Goal: Task Accomplishment & Management: Manage account settings

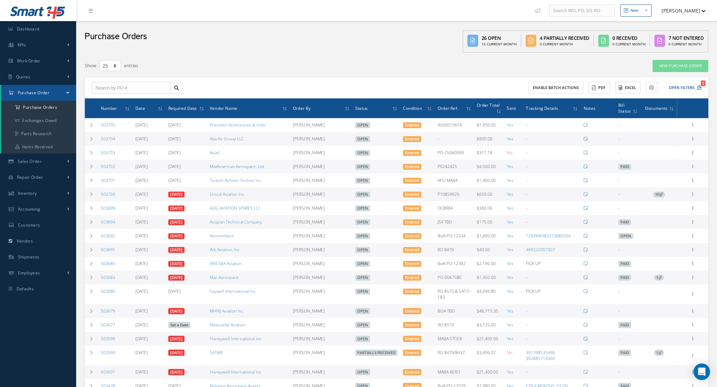
select select "25"
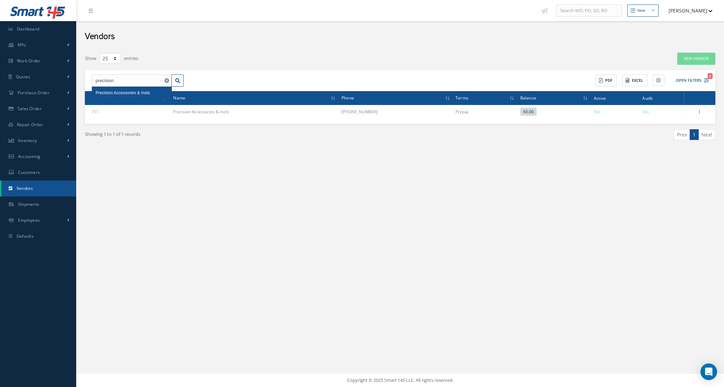
select select "25"
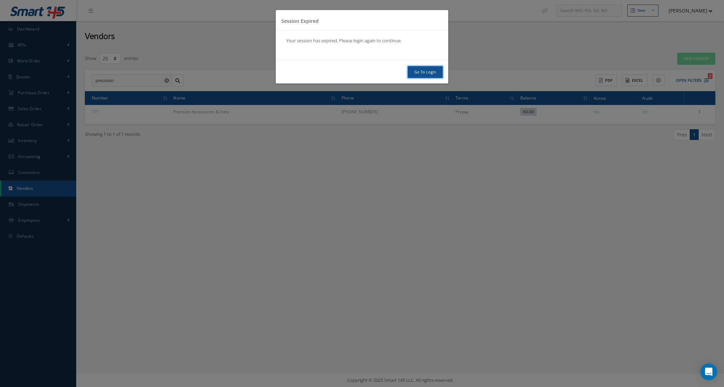
click at [435, 73] on link "Go To Login" at bounding box center [425, 72] width 35 height 12
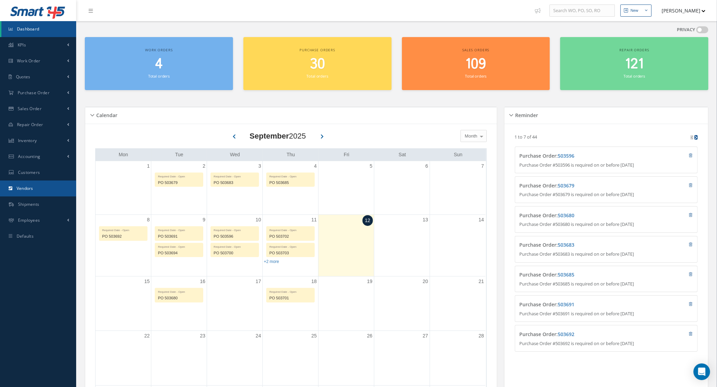
click at [30, 180] on link "Vendors" at bounding box center [38, 188] width 76 height 16
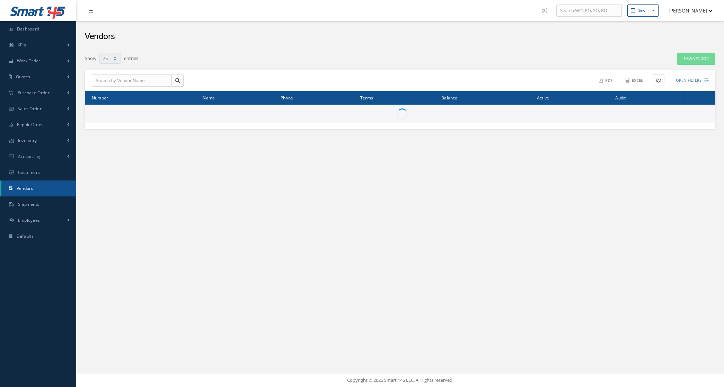
select select "25"
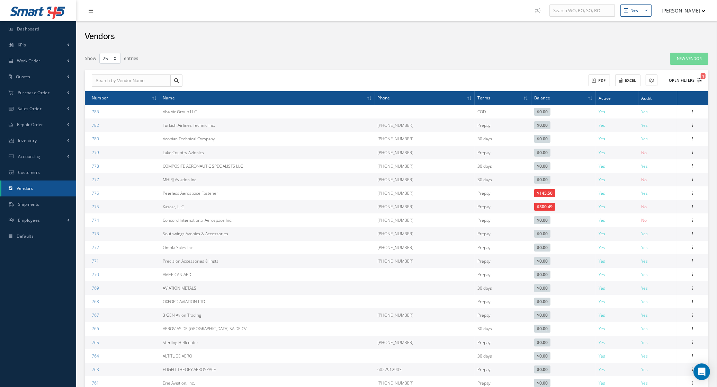
click at [693, 81] on button "Open Filters 1" at bounding box center [682, 80] width 39 height 11
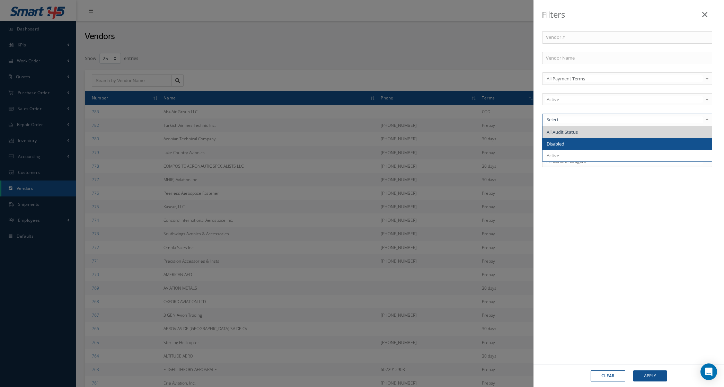
click at [574, 144] on span "Disabled" at bounding box center [626, 144] width 169 height 12
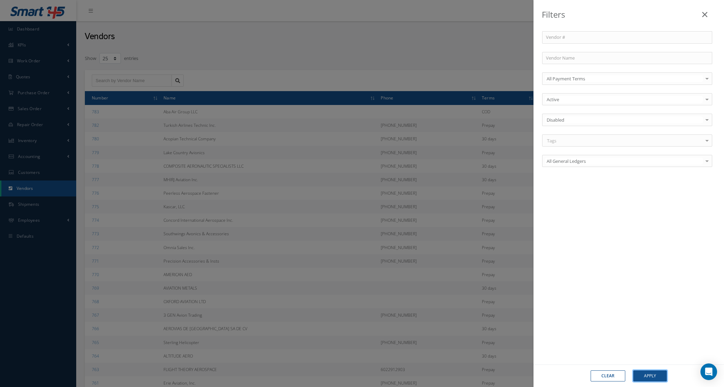
click at [642, 370] on button "Apply" at bounding box center [650, 375] width 34 height 11
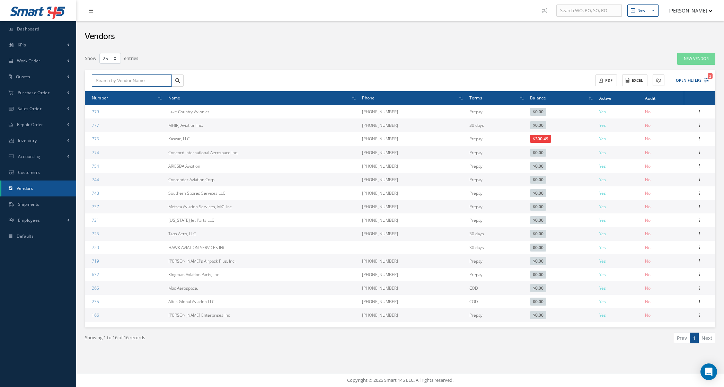
click at [137, 76] on input "text" at bounding box center [132, 80] width 80 height 12
drag, startPoint x: 135, startPoint y: 82, endPoint x: 99, endPoint y: 78, distance: 36.3
click at [99, 78] on input "SOTH" at bounding box center [132, 80] width 80 height 12
type input "SOUTH"
click at [691, 81] on button "Open Filters 2" at bounding box center [688, 80] width 39 height 11
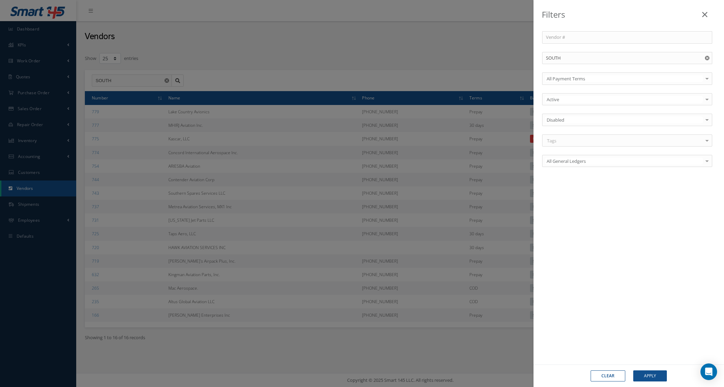
click at [616, 370] on button "Clear" at bounding box center [607, 375] width 35 height 11
click at [116, 71] on div "Filters Vendor # Vendor Name All Payment Terms All Payment Terms COD Prepay 30 …" at bounding box center [362, 193] width 724 height 387
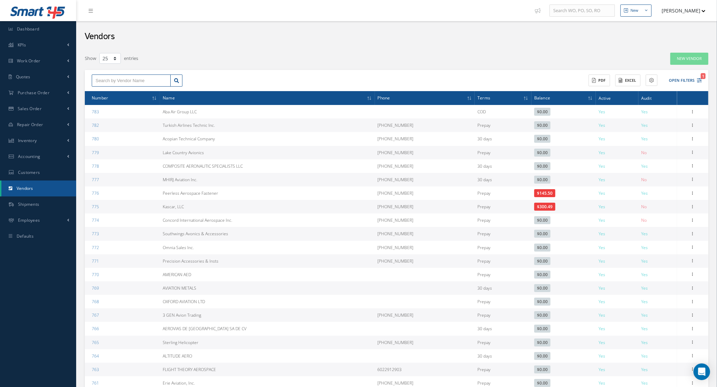
click at [119, 81] on input "text" at bounding box center [131, 80] width 79 height 12
click at [693, 234] on icon at bounding box center [692, 233] width 7 height 6
click at [672, 265] on link "Documents" at bounding box center [661, 264] width 55 height 9
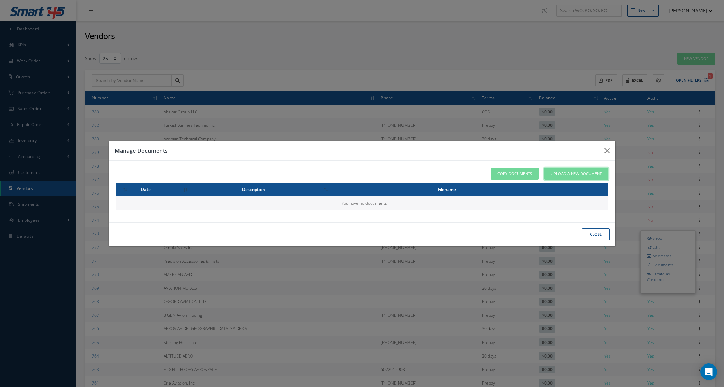
click at [561, 177] on link "Upload a New Document" at bounding box center [576, 174] width 64 height 12
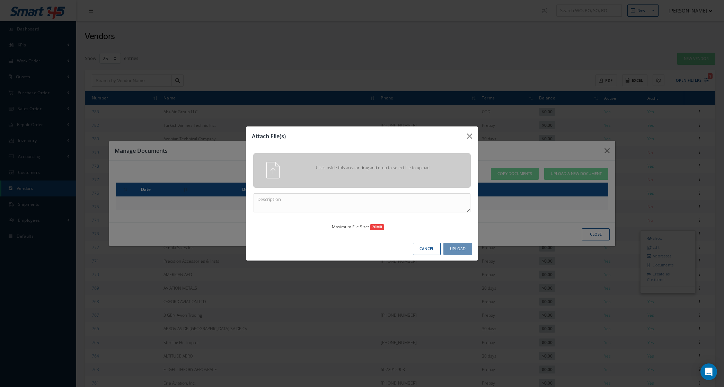
click at [374, 168] on span "Click inside this area or drag and drop to select file to upload." at bounding box center [373, 167] width 157 height 6
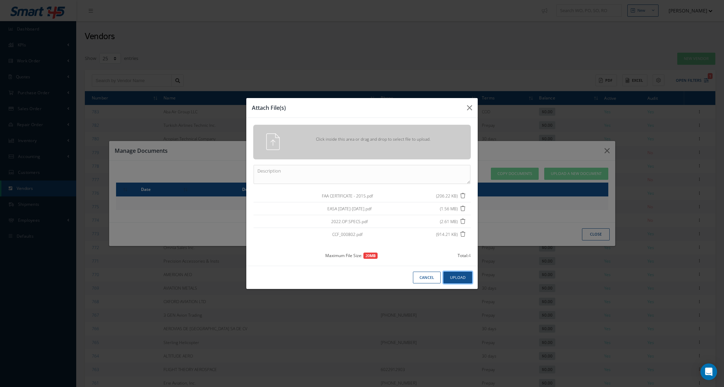
click at [459, 278] on button "Upload" at bounding box center [457, 277] width 29 height 12
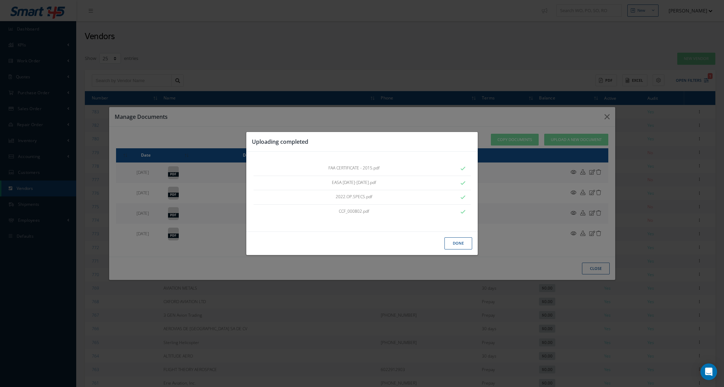
click at [450, 241] on button "Done" at bounding box center [458, 243] width 28 height 12
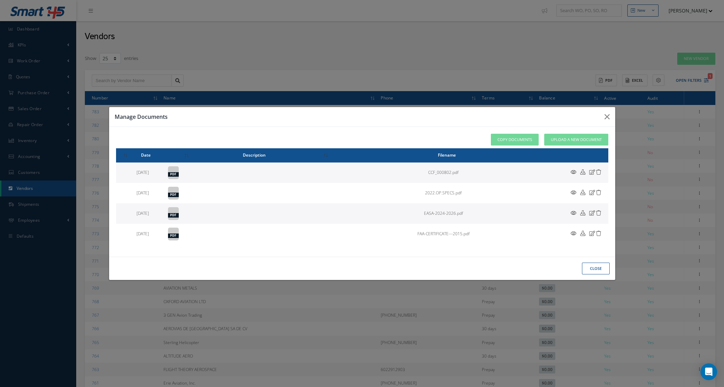
click at [597, 272] on button "close" at bounding box center [596, 268] width 28 height 12
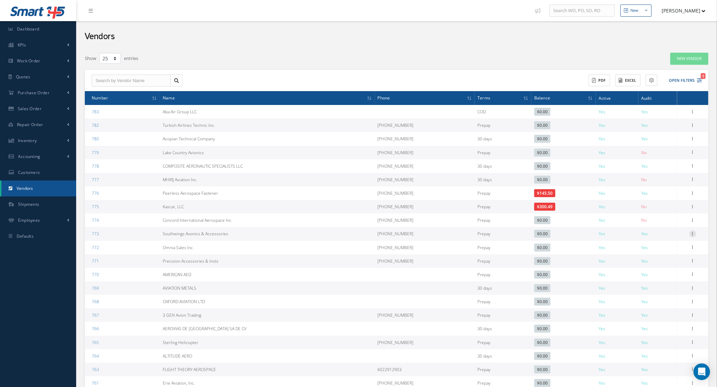
click at [692, 233] on icon at bounding box center [692, 233] width 7 height 6
click at [664, 250] on link "Edit" at bounding box center [661, 247] width 55 height 9
type input "Southwings Avonics & Accessories"
type input "1-305-825-6755"
type input "0.00"
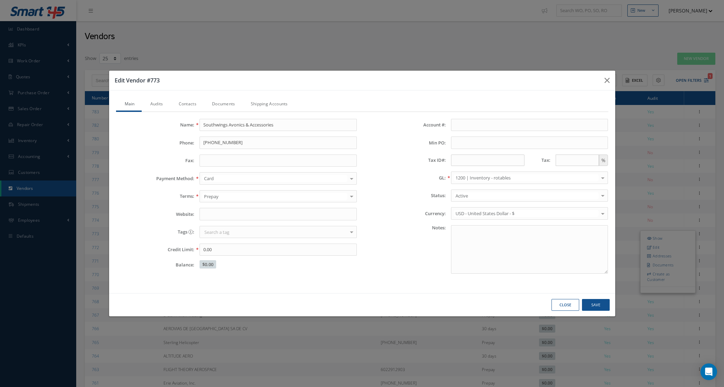
click at [151, 103] on link "Audits" at bounding box center [156, 104] width 28 height 15
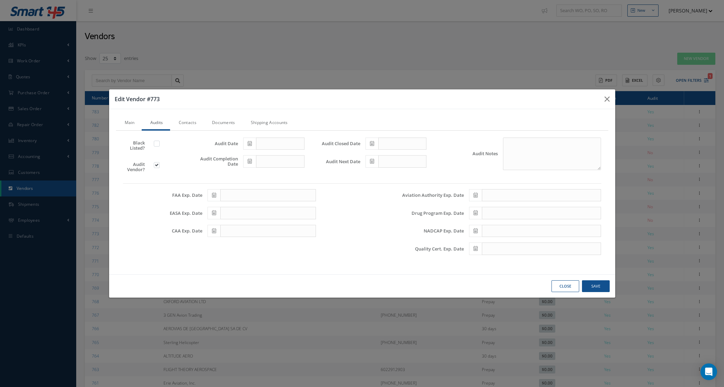
click at [253, 140] on span at bounding box center [249, 143] width 13 height 12
click at [247, 174] on td "31" at bounding box center [248, 176] width 10 height 10
type input "08/31/2025"
click at [250, 163] on icon at bounding box center [250, 161] width 4 height 5
click at [250, 195] on td "31" at bounding box center [248, 194] width 10 height 10
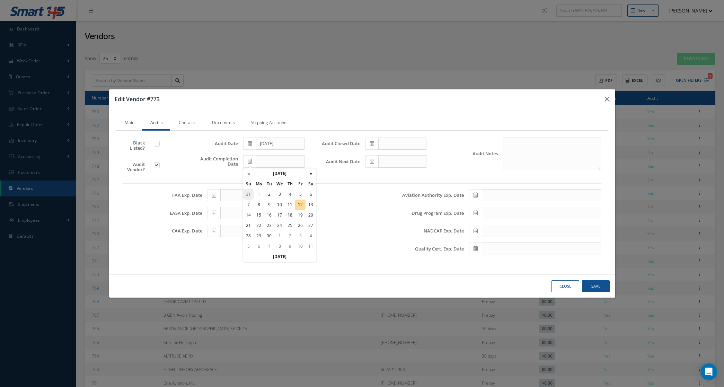
type input "08/31/2025"
click at [373, 149] on span at bounding box center [371, 143] width 13 height 12
click at [371, 177] on td "31" at bounding box center [370, 176] width 10 height 10
type input "08/31/2025"
click at [367, 162] on span at bounding box center [371, 161] width 13 height 12
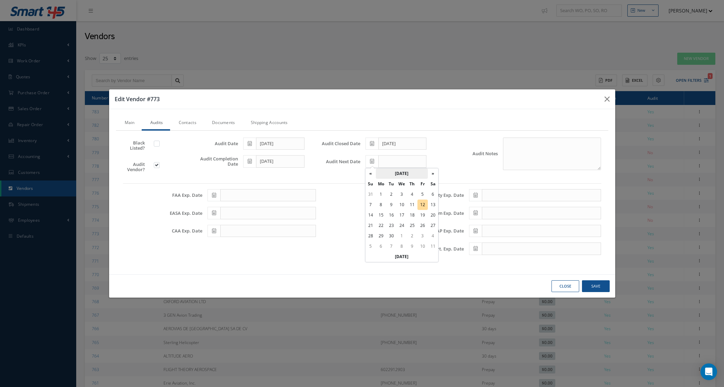
click at [417, 170] on th "September 2025" at bounding box center [402, 173] width 52 height 10
click at [432, 170] on th "»" at bounding box center [431, 173] width 10 height 10
click at [392, 212] on span "Jun" at bounding box center [392, 209] width 16 height 19
click at [390, 234] on td "30" at bounding box center [391, 236] width 10 height 10
type input "06/30/2026"
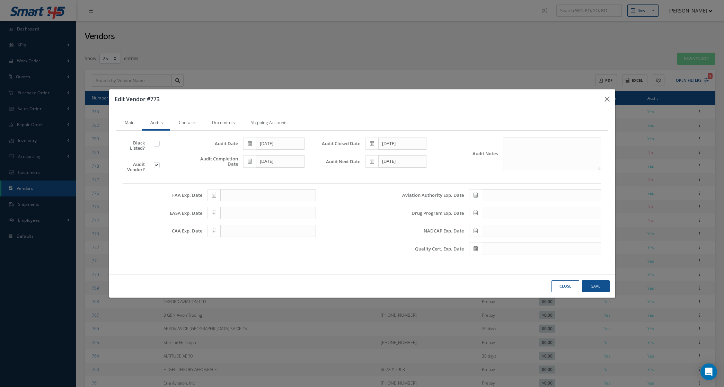
click at [215, 214] on icon at bounding box center [214, 212] width 4 height 5
click at [251, 119] on th "September 2025" at bounding box center [244, 119] width 52 height 10
click at [273, 121] on th "»" at bounding box center [273, 119] width 10 height 10
click at [237, 154] on span "Jun" at bounding box center [234, 155] width 16 height 19
click at [234, 180] on td "30" at bounding box center [234, 182] width 10 height 10
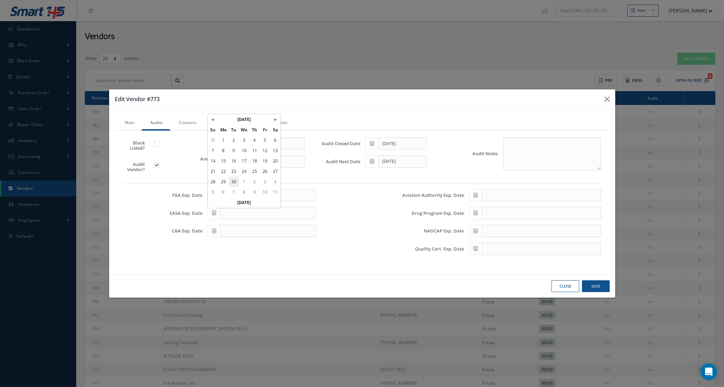
type input "06/30/2026"
click at [589, 286] on button "Save" at bounding box center [596, 286] width 28 height 12
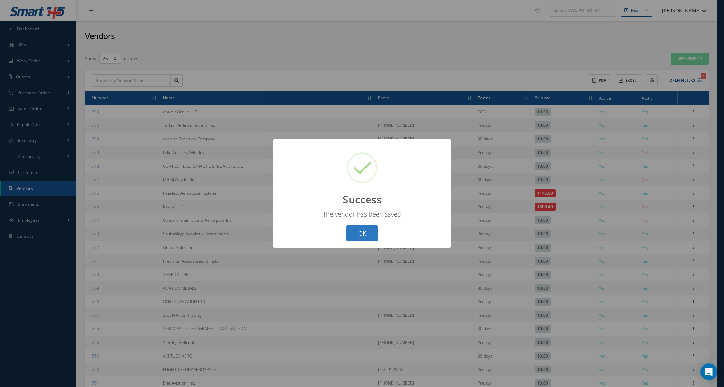
click at [368, 235] on button "OK" at bounding box center [362, 233] width 32 height 16
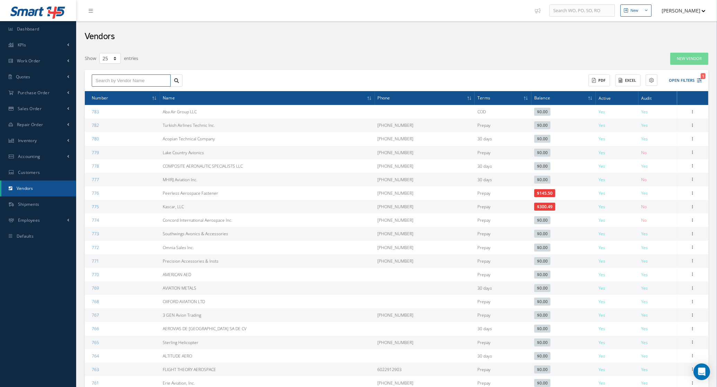
click at [155, 82] on input "text" at bounding box center [131, 80] width 79 height 12
type input "metrea"
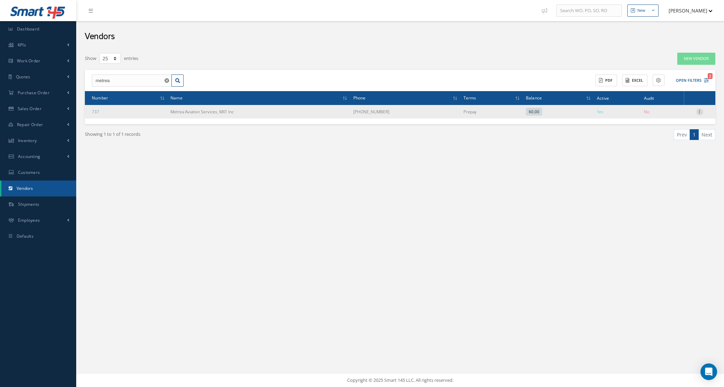
click at [699, 111] on icon at bounding box center [699, 111] width 7 height 6
click at [666, 146] on link "Documents" at bounding box center [667, 143] width 55 height 9
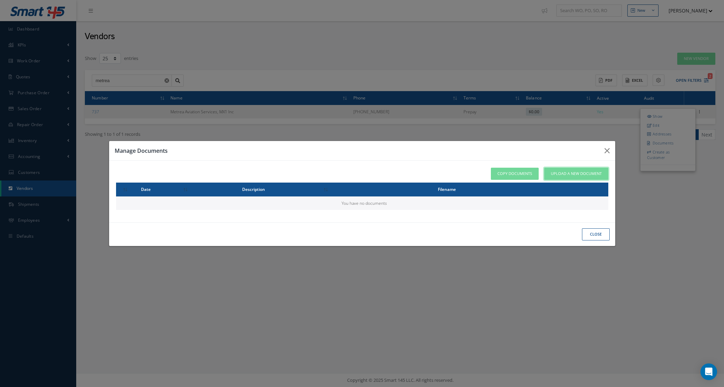
click at [574, 172] on span "Upload a New Document" at bounding box center [576, 174] width 51 height 6
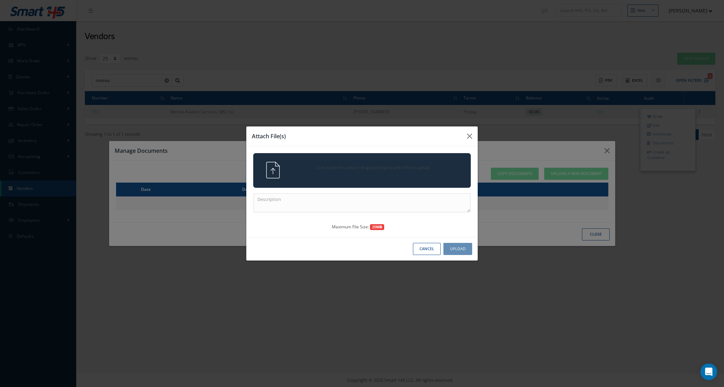
click at [340, 177] on div "Click inside this area or drag and drop to select file to upload." at bounding box center [362, 170] width 228 height 17
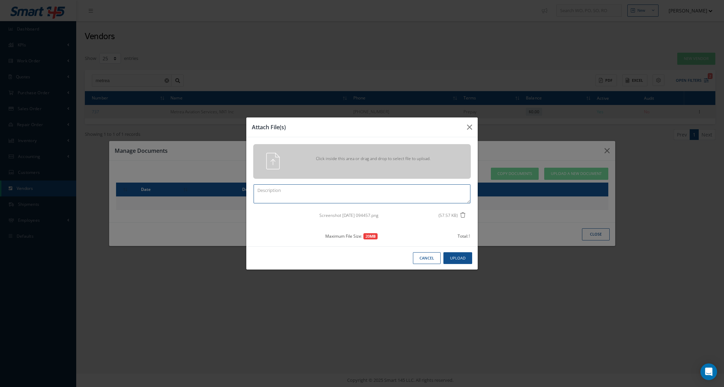
click at [378, 189] on textarea at bounding box center [361, 193] width 217 height 19
click at [454, 259] on button "Upload" at bounding box center [457, 258] width 29 height 12
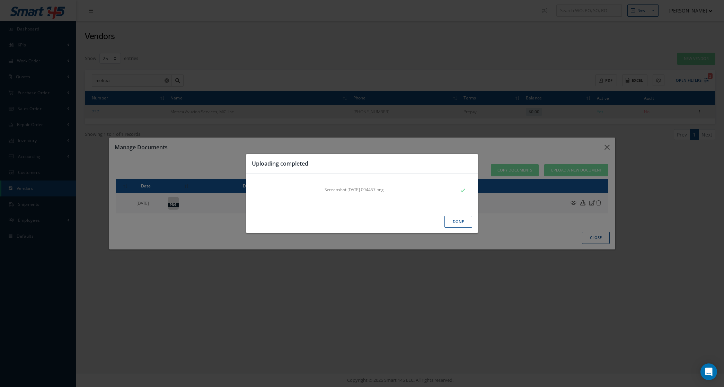
click at [463, 224] on button "Done" at bounding box center [458, 222] width 28 height 12
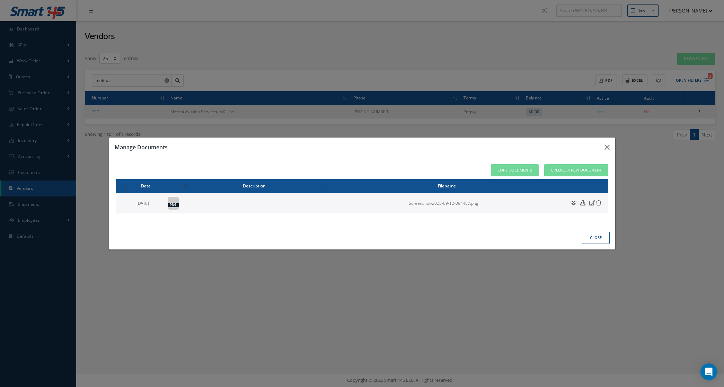
click at [604, 240] on button "close" at bounding box center [596, 238] width 28 height 12
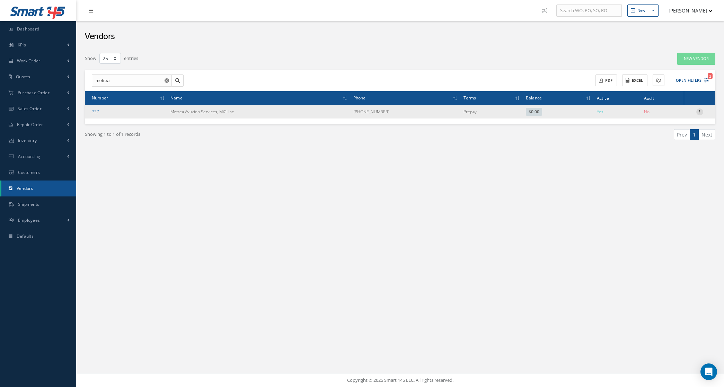
click at [701, 113] on icon at bounding box center [699, 111] width 7 height 6
click at [667, 126] on link "Edit" at bounding box center [667, 125] width 55 height 9
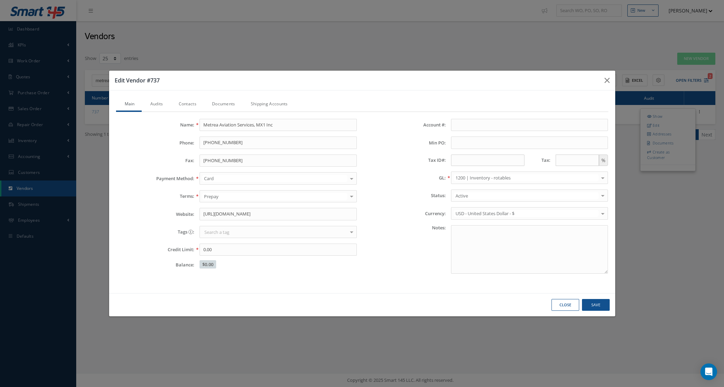
click at [151, 104] on link "Audits" at bounding box center [156, 104] width 28 height 15
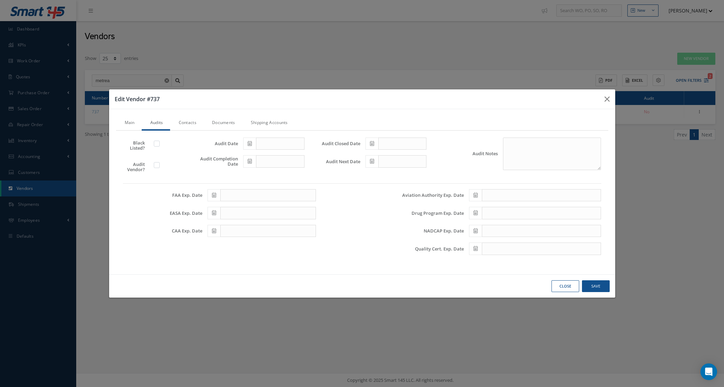
click at [159, 164] on label at bounding box center [160, 165] width 2 height 6
click at [158, 164] on input "checkbox" at bounding box center [157, 165] width 5 height 5
checkbox input "true"
click at [607, 288] on button "Save" at bounding box center [596, 286] width 28 height 12
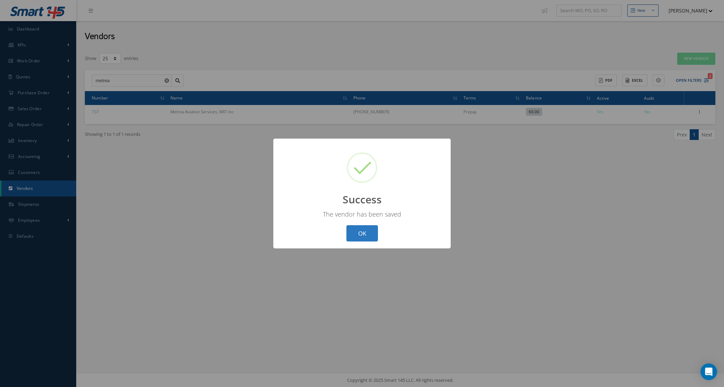
click at [348, 239] on button "OK" at bounding box center [362, 233] width 32 height 16
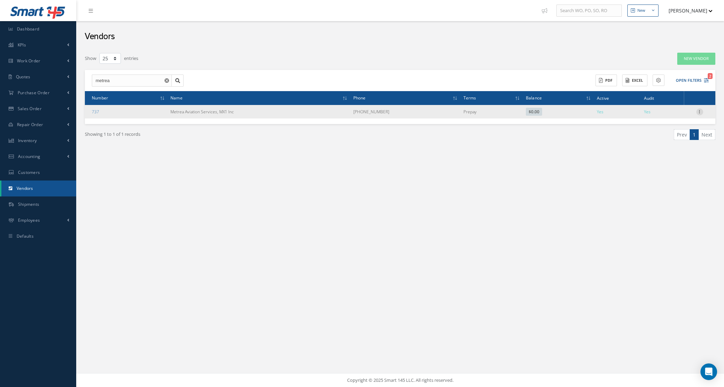
click at [700, 115] on div at bounding box center [699, 111] width 7 height 7
click at [669, 124] on link "Edit" at bounding box center [667, 125] width 55 height 9
type input "Metrea Aviation Services, MX1 Inc"
type input "1 405-516-3340"
type input "1 405-249-4886"
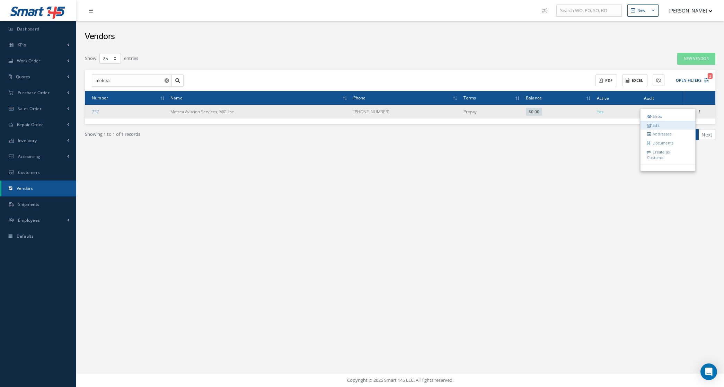
type input "https://meta.aero/msa/"
type input "0.00"
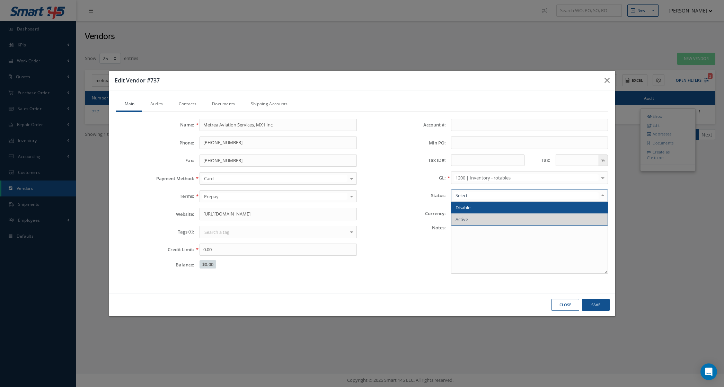
click at [482, 212] on span "Disable" at bounding box center [529, 208] width 157 height 12
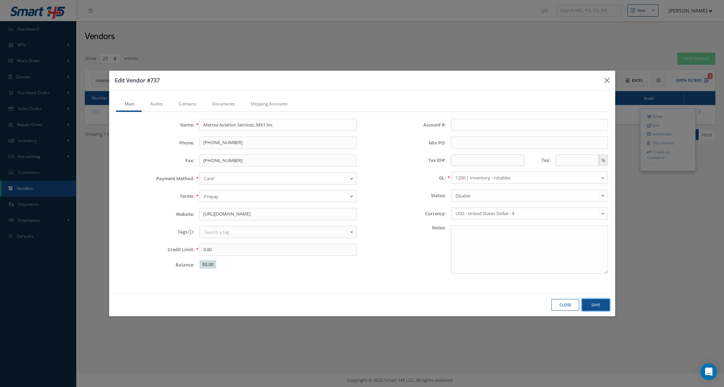
click at [594, 303] on button "Save" at bounding box center [596, 305] width 28 height 12
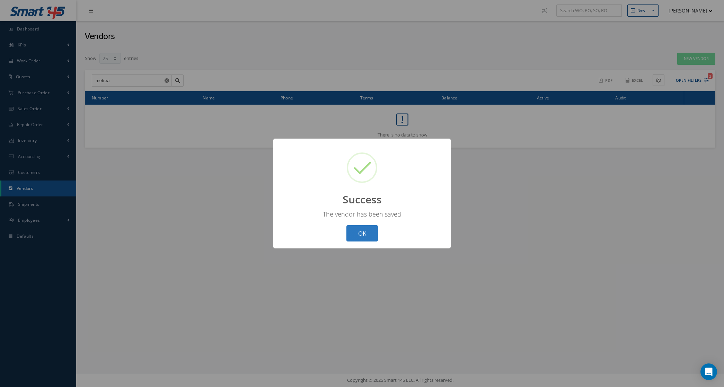
click at [358, 231] on button "OK" at bounding box center [362, 233] width 32 height 16
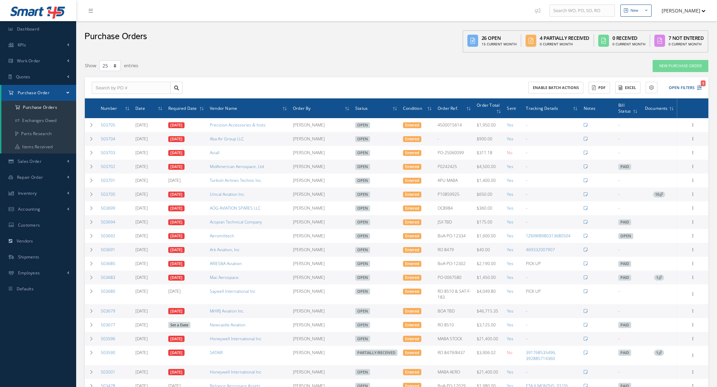
select select "25"
click at [683, 89] on button "Open Filters 1" at bounding box center [682, 87] width 39 height 11
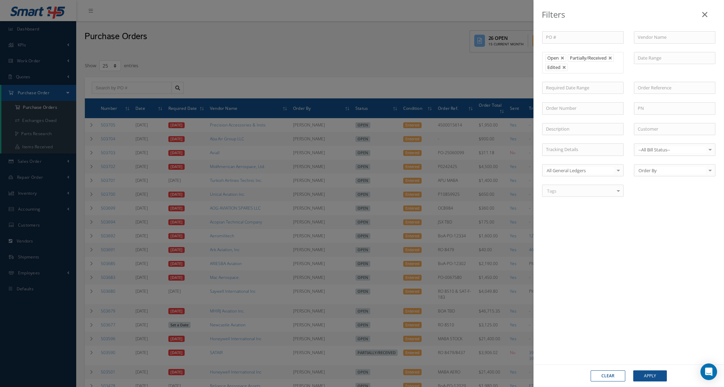
drag, startPoint x: 610, startPoint y: 378, endPoint x: 648, endPoint y: 176, distance: 205.4
click at [610, 377] on button "Clear" at bounding box center [607, 375] width 35 height 11
type input "All Status"
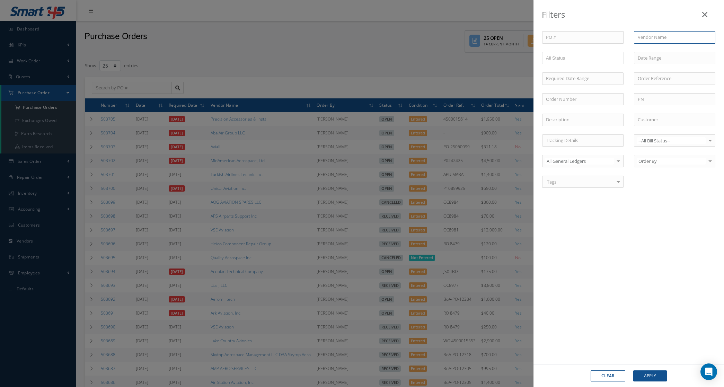
click at [648, 42] on input "text" at bounding box center [674, 37] width 81 height 12
click at [653, 53] on div "Metrea Aviation Services, MX1 Inc" at bounding box center [674, 53] width 74 height 14
type input "Metrea Aviation Services, MX1 Inc"
click at [636, 375] on button "Apply" at bounding box center [650, 375] width 34 height 11
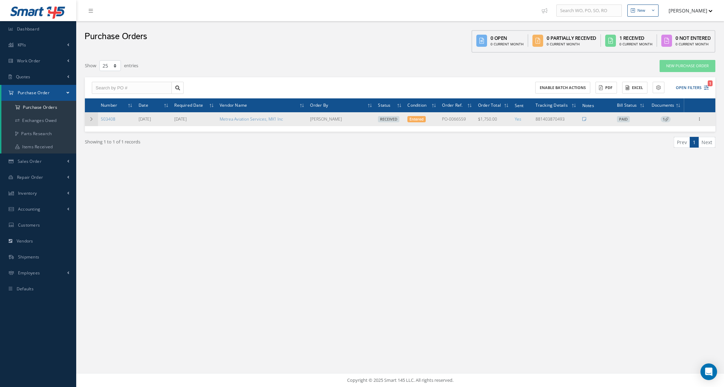
click at [91, 117] on icon at bounding box center [91, 119] width 5 height 4
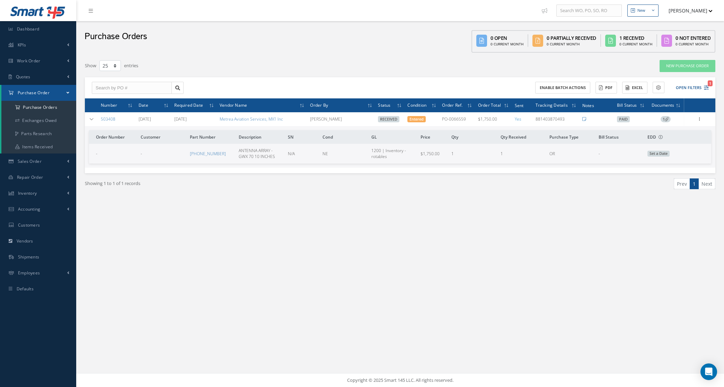
drag, startPoint x: 469, startPoint y: 122, endPoint x: 443, endPoint y: 121, distance: 26.0
click at [443, 121] on td "PO-0066559" at bounding box center [457, 119] width 36 height 14
copy td "PO-0066559"
click at [37, 109] on a=1&status_id=2&status_id=3&status_id=5&collapsedFilters"] "Purchase Orders" at bounding box center [38, 107] width 75 height 13
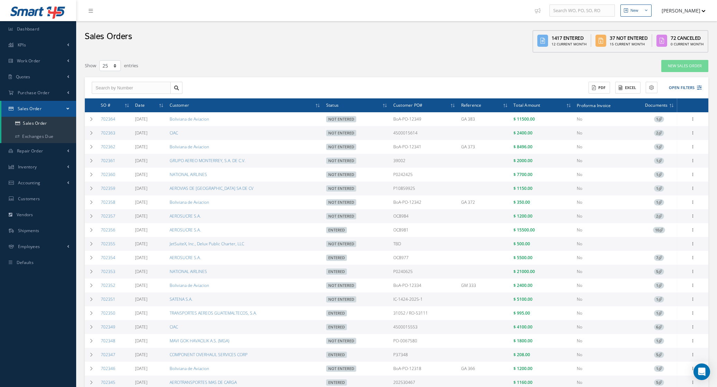
select select "25"
click at [682, 93] on div "ACTIONS Receive Payments Select Customer MABA AERO LLC 21 AIR ABR AVIATION LEAS…" at bounding box center [550, 88] width 307 height 12
click at [682, 89] on button "Open Filters" at bounding box center [682, 87] width 39 height 11
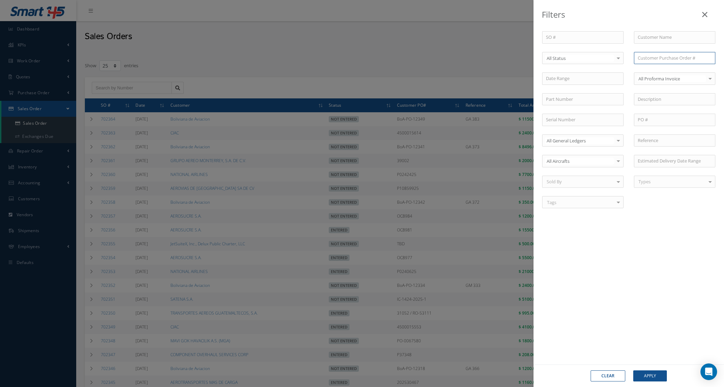
click at [655, 61] on input "text" at bounding box center [674, 58] width 81 height 12
paste input "PO-0066559"
type input "PO-0066559"
click at [655, 69] on span "PO-0066559" at bounding box center [649, 70] width 25 height 6
click at [648, 376] on button "Apply" at bounding box center [650, 375] width 34 height 11
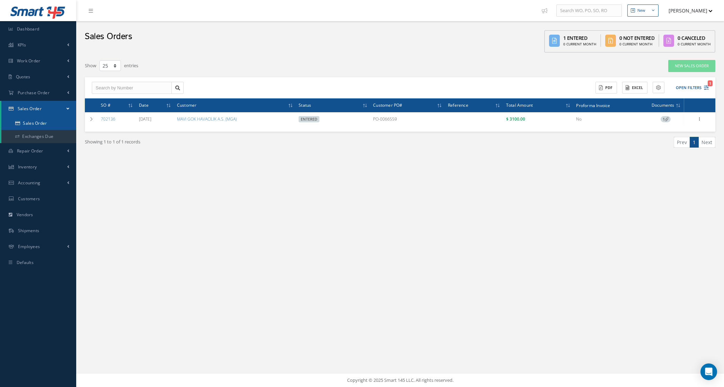
click at [61, 118] on link "Sales Order" at bounding box center [38, 123] width 75 height 13
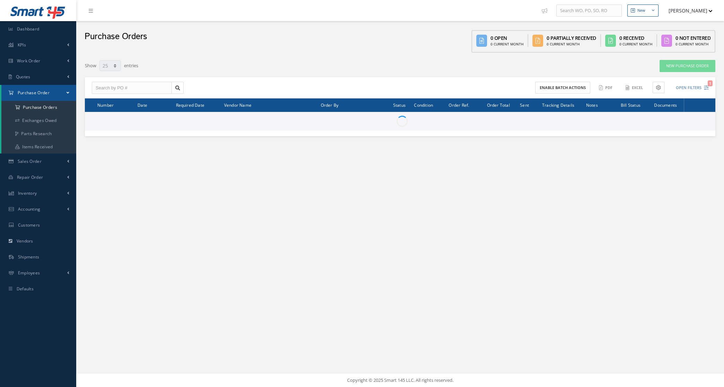
select select "25"
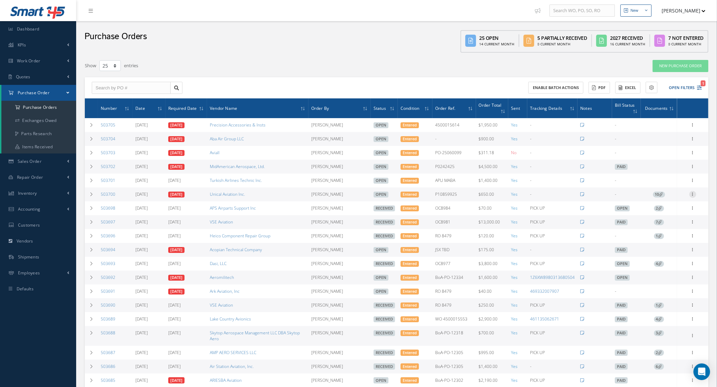
click at [690, 193] on icon at bounding box center [692, 194] width 7 height 6
click at [673, 260] on link "Documents" at bounding box center [661, 261] width 55 height 9
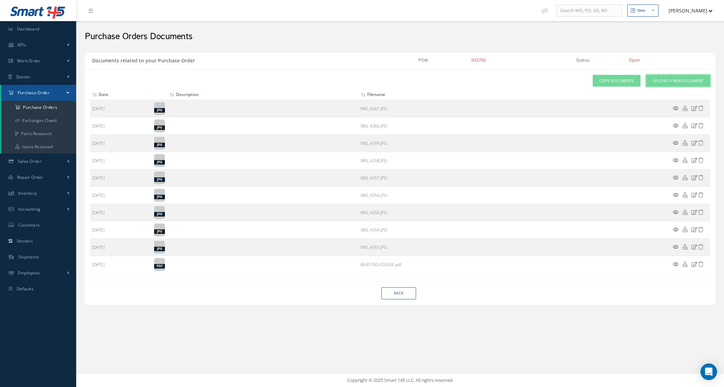
click at [662, 86] on link "Upload a New Document" at bounding box center [678, 81] width 64 height 12
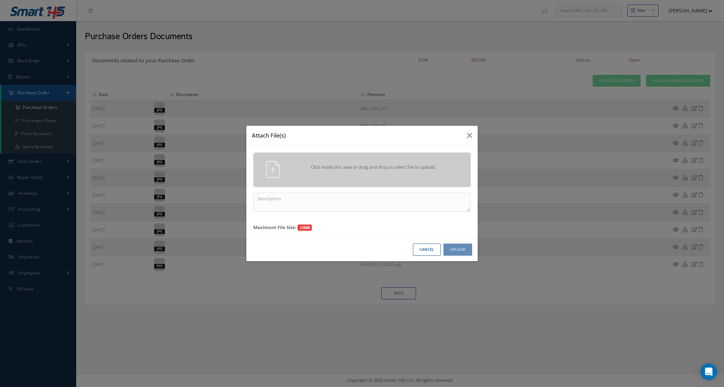
click at [453, 163] on div "Click inside this area or drag and drop to select file to upload." at bounding box center [371, 168] width 171 height 14
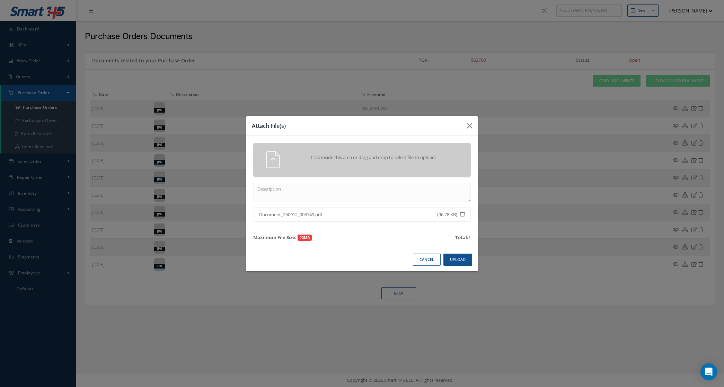
drag, startPoint x: 390, startPoint y: 207, endPoint x: 387, endPoint y: 204, distance: 3.9
click at [388, 205] on div "Click inside this area or drag and drop to select file to upload. Document_2509…" at bounding box center [361, 192] width 231 height 112
click at [385, 200] on textarea at bounding box center [361, 192] width 217 height 19
type textarea "dar"
click at [449, 260] on button "Upload" at bounding box center [457, 259] width 29 height 12
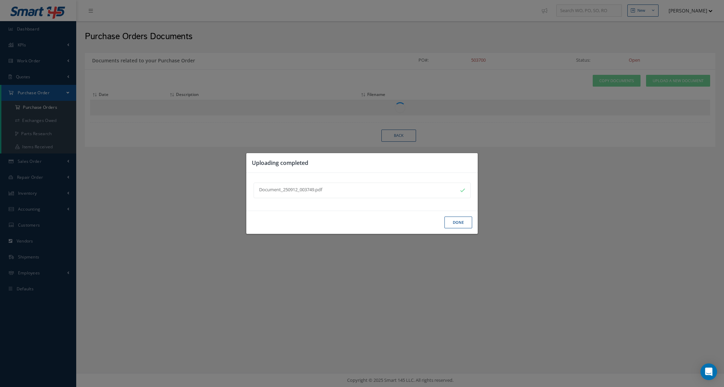
click at [455, 227] on button "Done" at bounding box center [458, 222] width 28 height 12
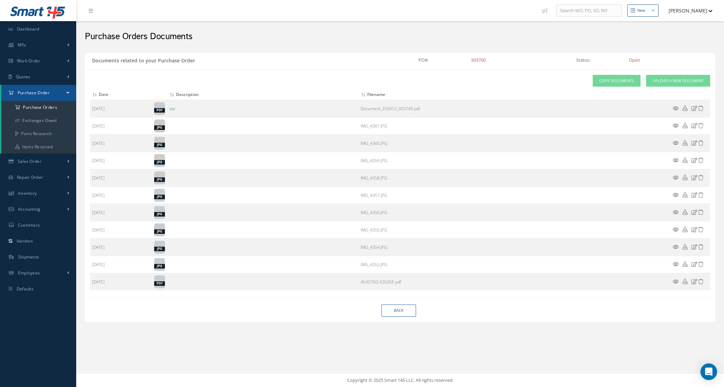
click at [675, 109] on icon at bounding box center [675, 108] width 6 height 5
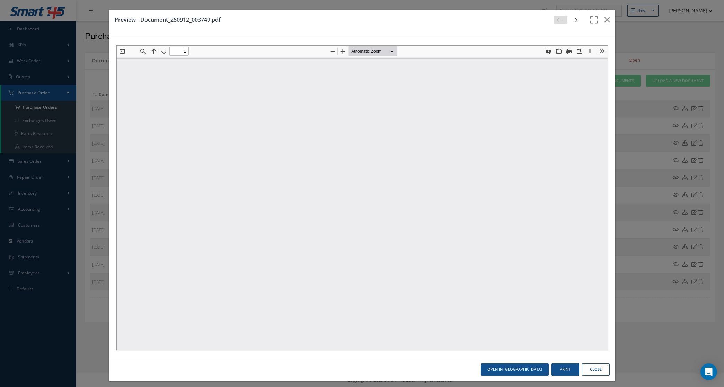
type input "0"
type input "1"
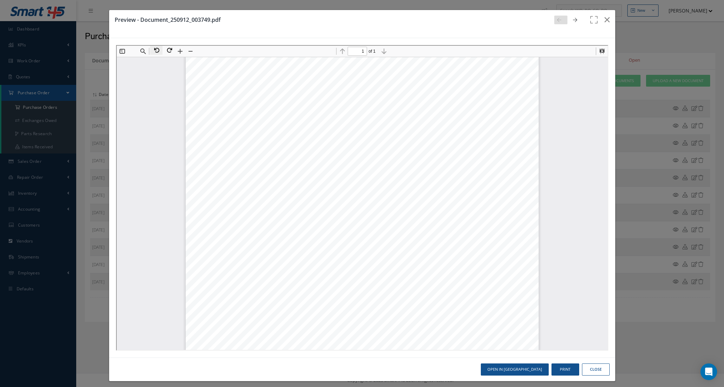
click at [157, 48] on button at bounding box center [155, 49] width 12 height 9
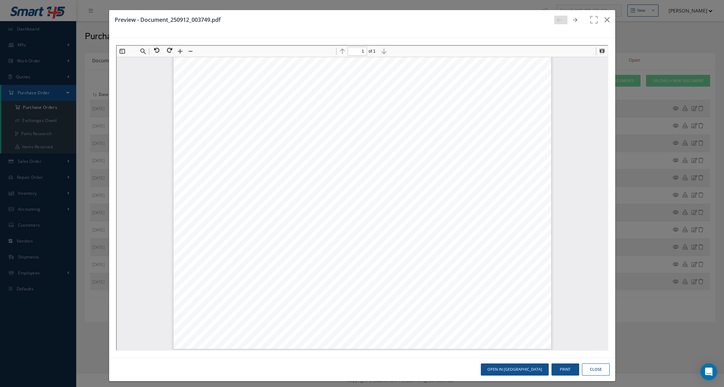
scroll to position [5, 0]
click at [604, 23] on icon "button" at bounding box center [606, 20] width 5 height 8
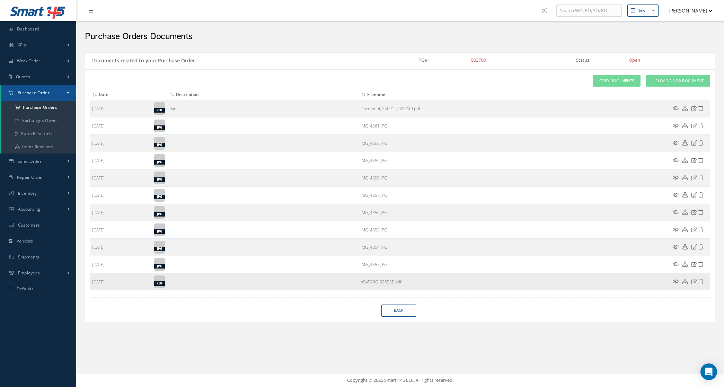
click at [676, 282] on icon at bounding box center [675, 281] width 6 height 5
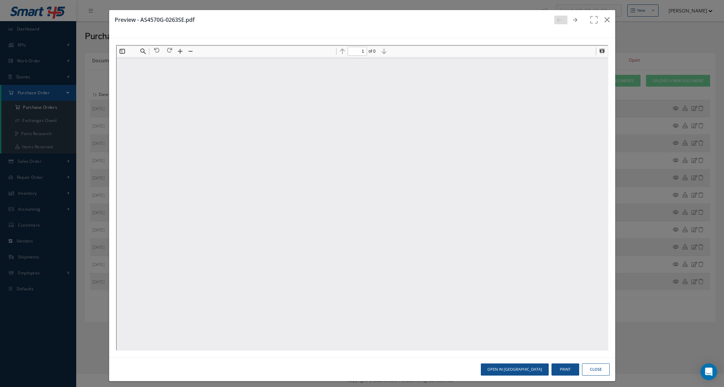
scroll to position [3, 0]
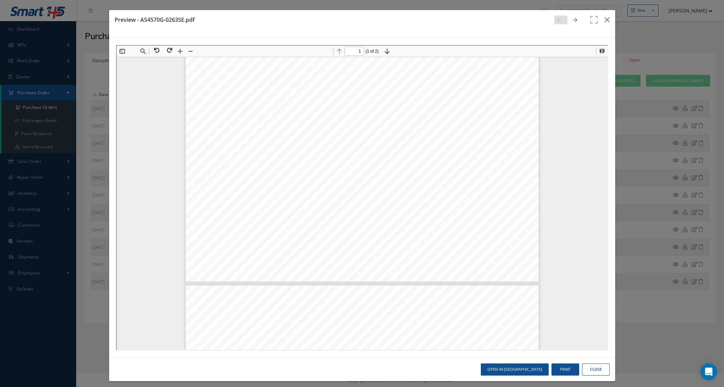
type input "76"
click at [599, 16] on button "button" at bounding box center [607, 19] width 16 height 19
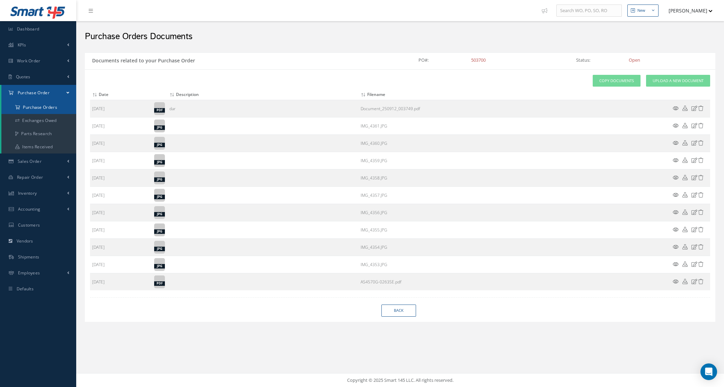
click at [36, 109] on a=1&status_id=2&status_id=3&status_id=5&collapsedFilters"] "Purchase Orders" at bounding box center [38, 107] width 75 height 13
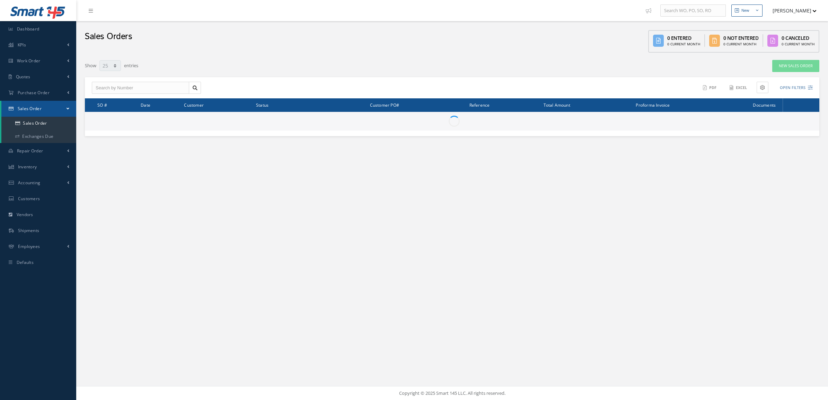
select select "25"
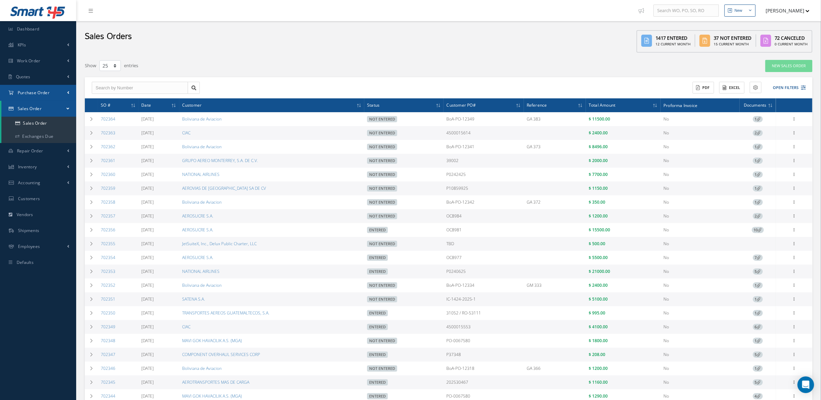
click at [38, 100] on link "Purchase Order" at bounding box center [38, 93] width 76 height 16
click at [41, 108] on a=1&status_id=2&status_id=3&status_id=5&collapsedFilters"] "Purchase Orders" at bounding box center [38, 107] width 75 height 13
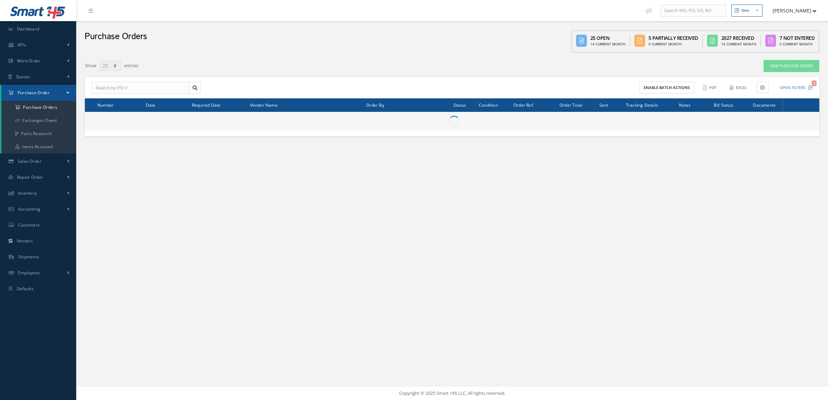
select select "25"
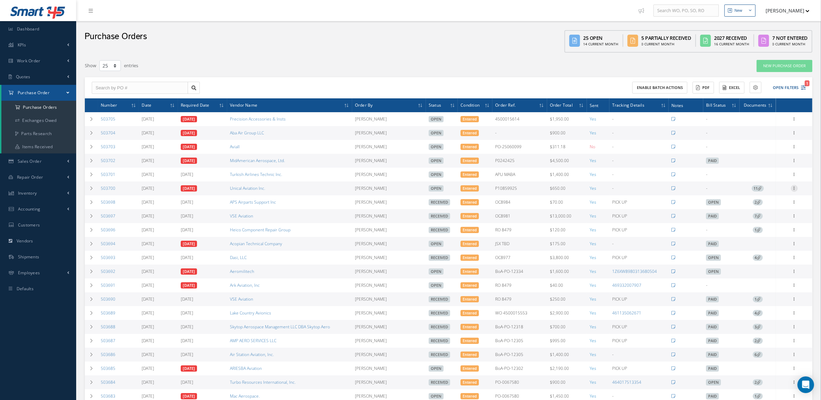
click at [797, 189] on icon at bounding box center [794, 188] width 7 height 6
click at [761, 194] on link "Receive" at bounding box center [762, 192] width 55 height 9
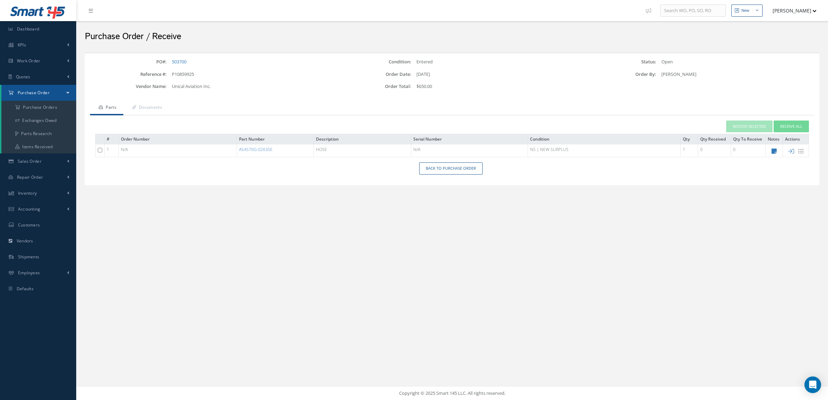
click at [795, 151] on td at bounding box center [796, 150] width 26 height 13
click at [791, 150] on icon at bounding box center [791, 151] width 6 height 6
type input "[DATE]"
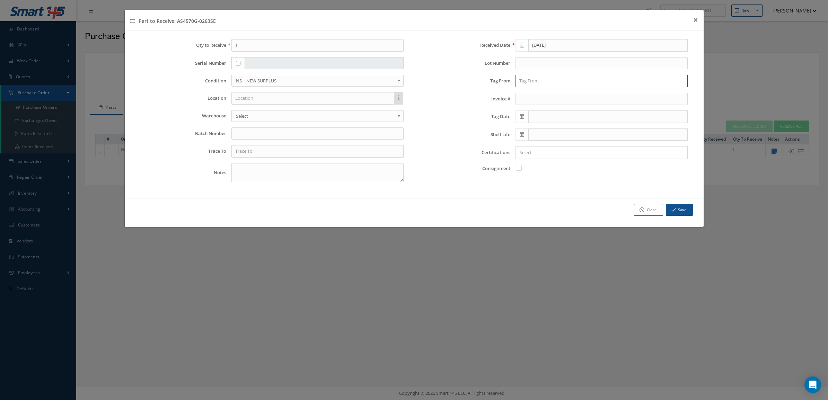
click at [535, 82] on input "text" at bounding box center [601, 81] width 172 height 12
click at [546, 96] on span "UNICAL AVIATION 8130-3" at bounding box center [545, 93] width 52 height 6
drag, startPoint x: 577, startPoint y: 81, endPoint x: 557, endPoint y: 81, distance: 19.7
click at [557, 81] on input "UNICAL AVIATION 8130-3" at bounding box center [601, 81] width 172 height 12
type input "UNICAL AVIATION"
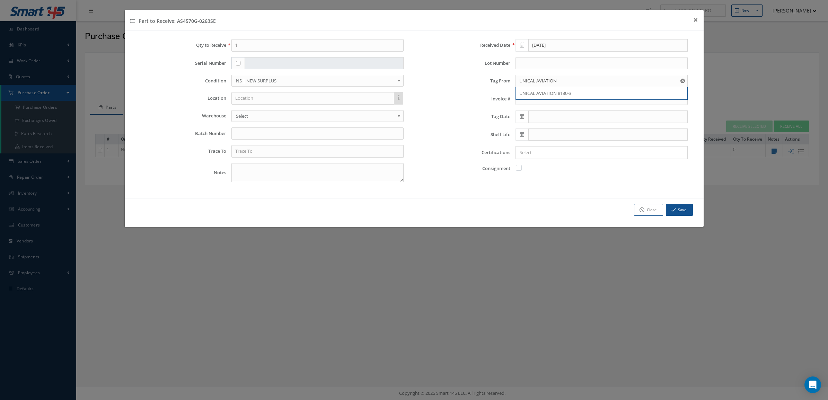
drag, startPoint x: 454, startPoint y: 124, endPoint x: 457, endPoint y: 122, distance: 4.2
click at [454, 124] on div "Received Date 09/12/2025 Lot Number Tag From UNICAL AVIATION UNICAL AVIATION 81…" at bounding box center [556, 113] width 284 height 149
click at [520, 116] on icon at bounding box center [522, 116] width 4 height 5
click at [562, 162] on td "11" at bounding box center [562, 160] width 10 height 10
type input "[DATE]"
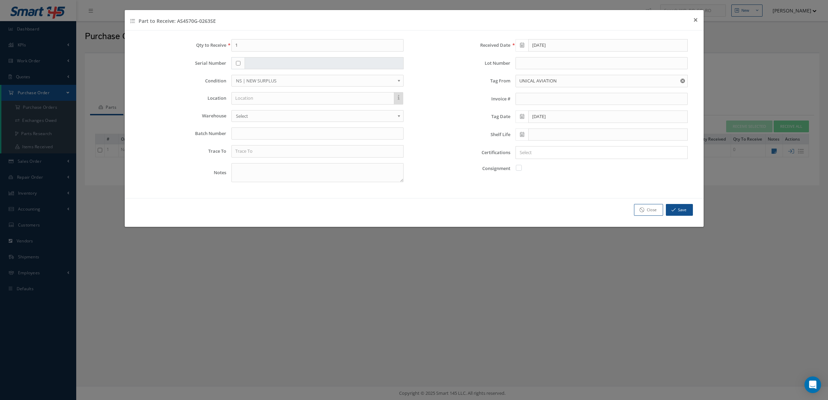
click at [540, 149] on div at bounding box center [600, 152] width 168 height 9
click at [542, 157] on div at bounding box center [600, 152] width 168 height 9
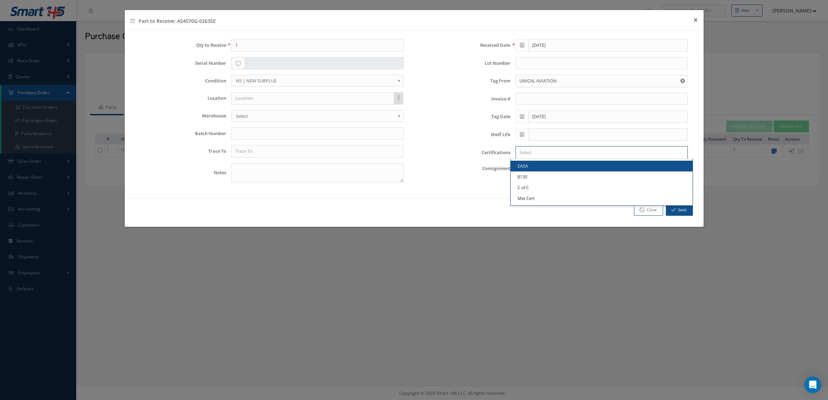
click at [542, 156] on input "Search for option" at bounding box center [599, 152] width 167 height 7
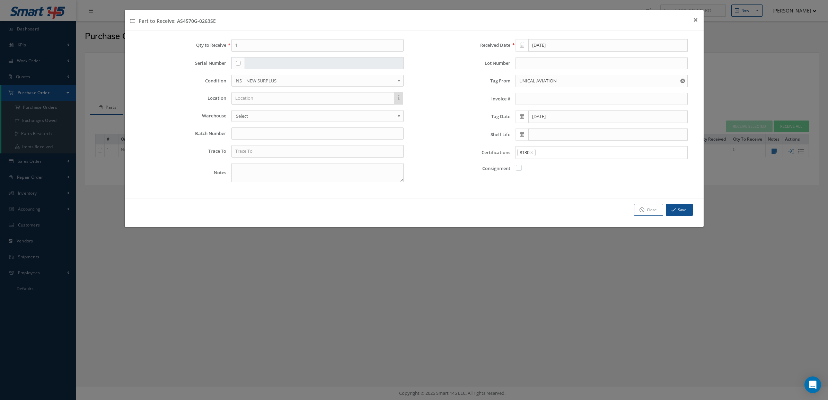
drag, startPoint x: 542, startPoint y: 176, endPoint x: 571, endPoint y: 153, distance: 37.3
click at [542, 176] on link "8130" at bounding box center [601, 176] width 182 height 11
click at [572, 153] on input "Search for option" at bounding box center [609, 152] width 147 height 7
drag, startPoint x: 563, startPoint y: 185, endPoint x: 574, endPoint y: 165, distance: 22.3
click at [562, 184] on link "C of C" at bounding box center [601, 187] width 182 height 11
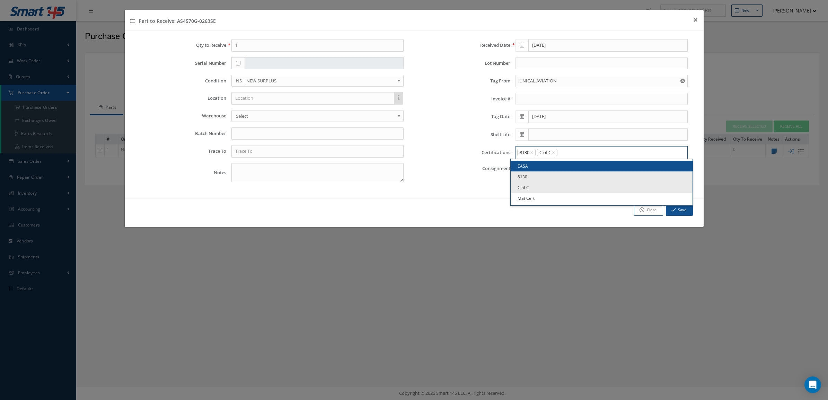
click at [577, 156] on input "Search for option" at bounding box center [621, 152] width 126 height 7
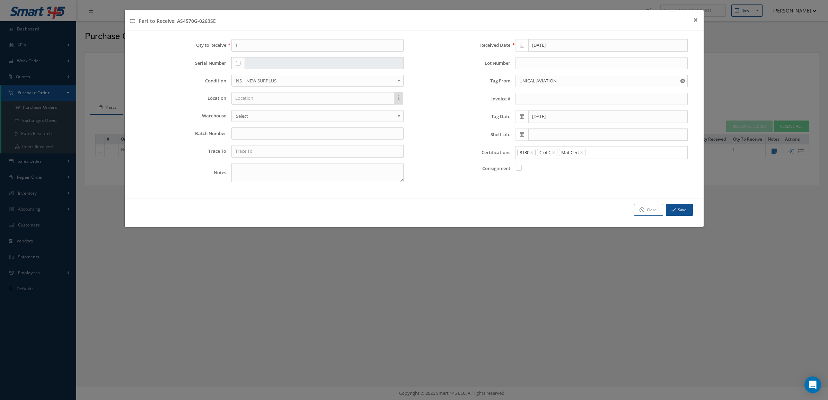
click at [576, 201] on link "Mat Cert" at bounding box center [601, 198] width 182 height 11
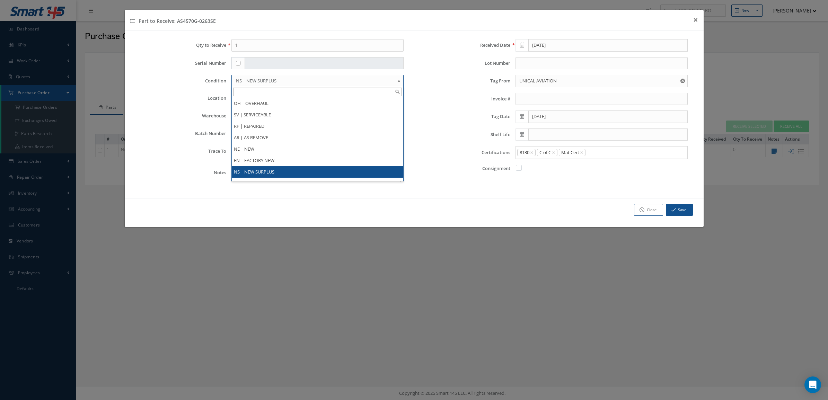
click at [286, 81] on span "NS | NEW SURPLUS" at bounding box center [315, 81] width 159 height 8
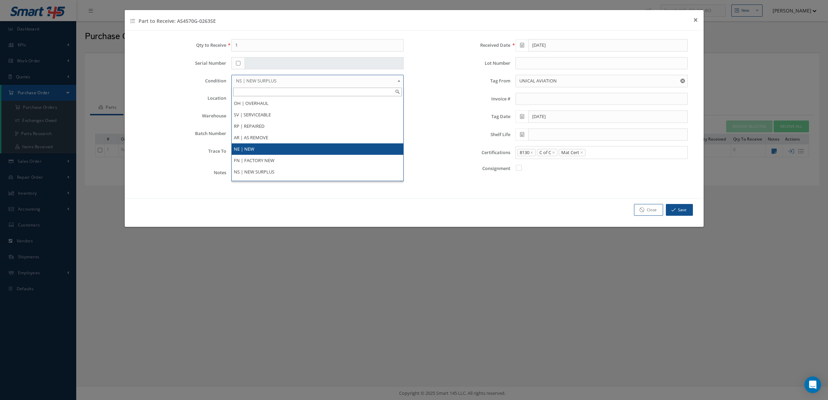
drag, startPoint x: 279, startPoint y: 148, endPoint x: 300, endPoint y: 137, distance: 23.2
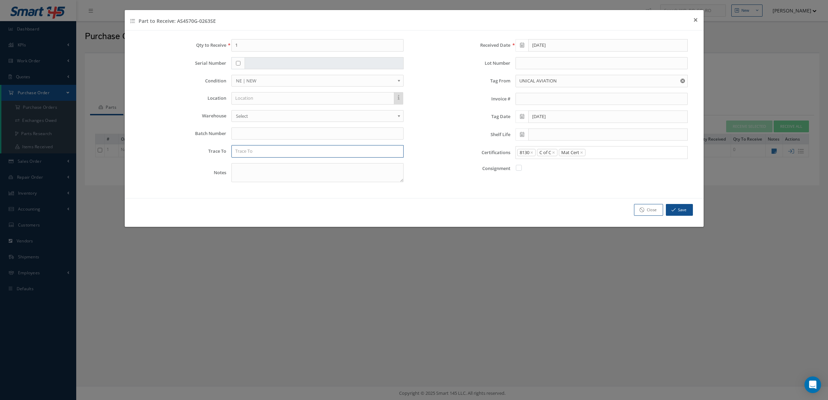
click at [269, 147] on input "text" at bounding box center [317, 151] width 172 height 12
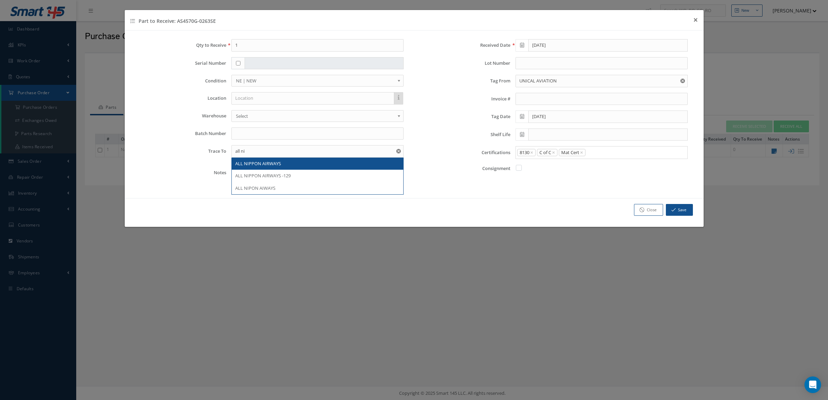
click at [287, 160] on div "ALL NIPPON AIRWAYS" at bounding box center [317, 164] width 171 height 12
type input "ALL NIPPON AIRWAYS"
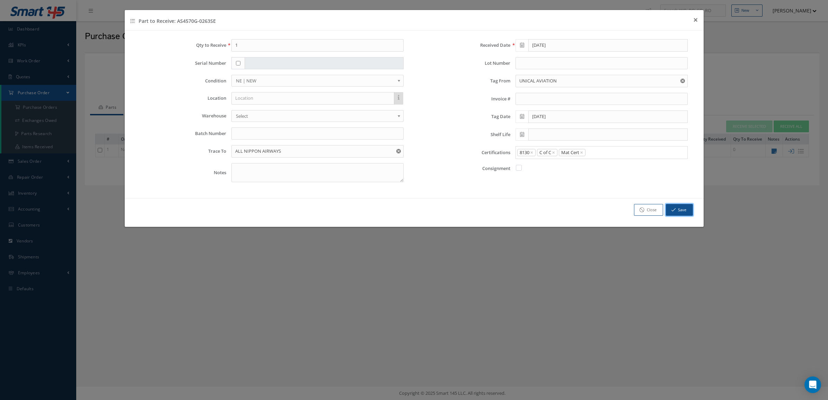
click at [671, 208] on icon "button" at bounding box center [673, 209] width 4 height 5
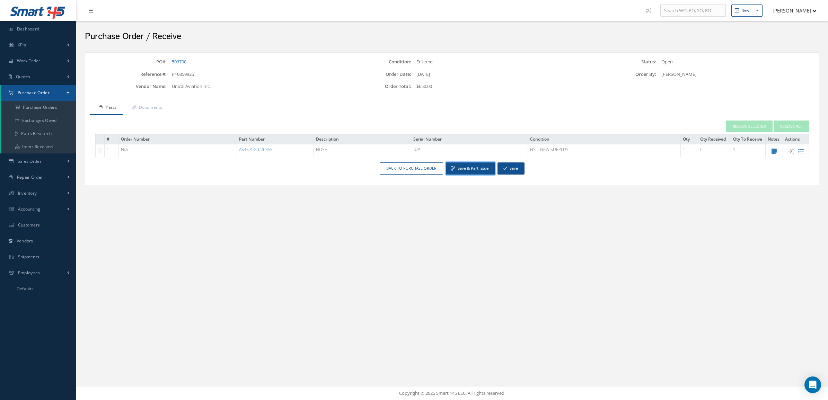
click at [474, 163] on button "Save & Part Issue" at bounding box center [470, 168] width 49 height 12
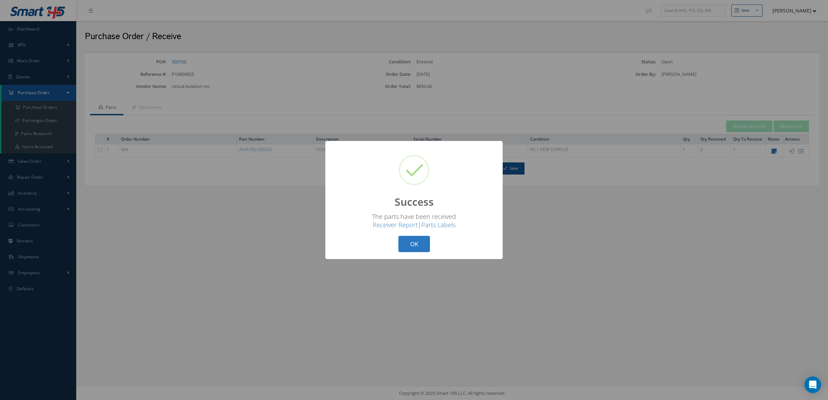
click at [418, 242] on button "OK" at bounding box center [414, 244] width 32 height 16
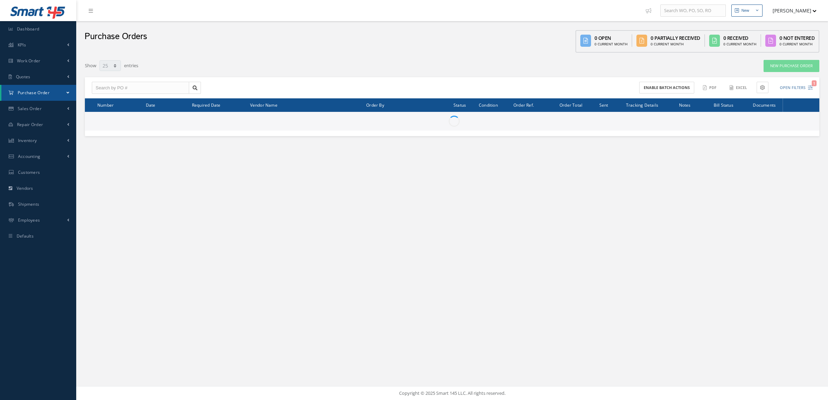
select select "25"
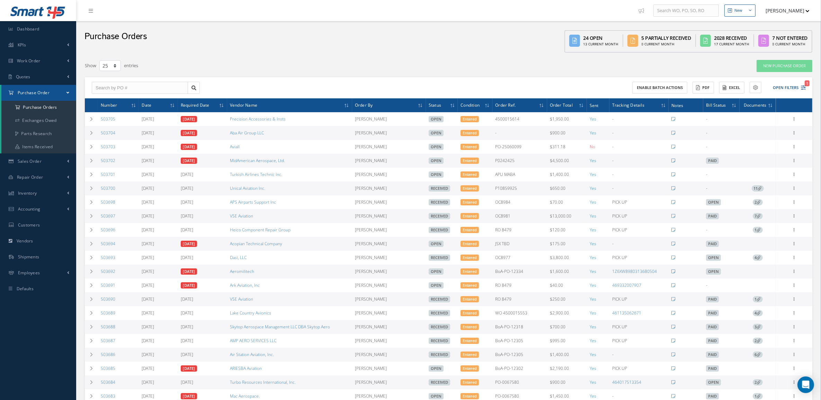
click at [762, 189] on span "11" at bounding box center [758, 188] width 12 height 6
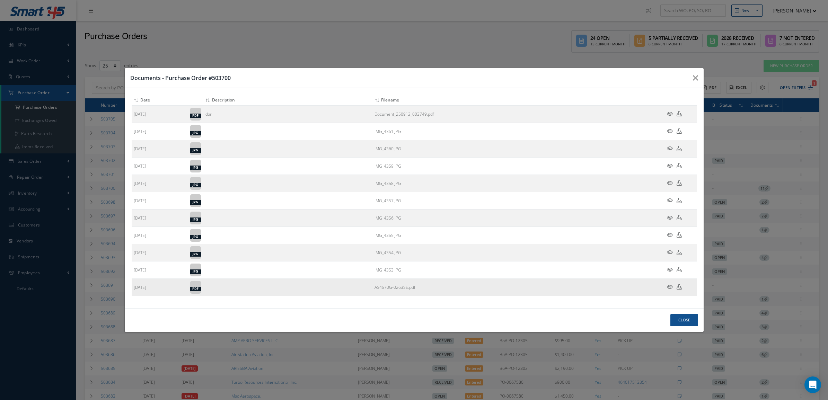
click at [677, 287] on icon at bounding box center [678, 286] width 5 height 5
click at [694, 75] on icon "button" at bounding box center [695, 78] width 5 height 8
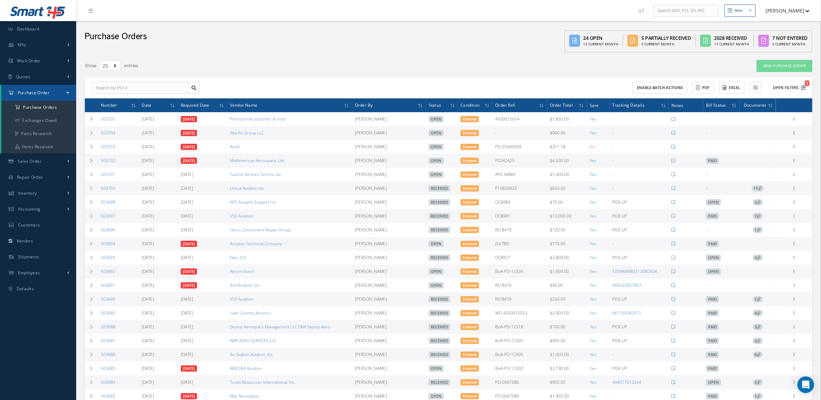
click at [794, 85] on button "Open Filters 1" at bounding box center [786, 87] width 39 height 11
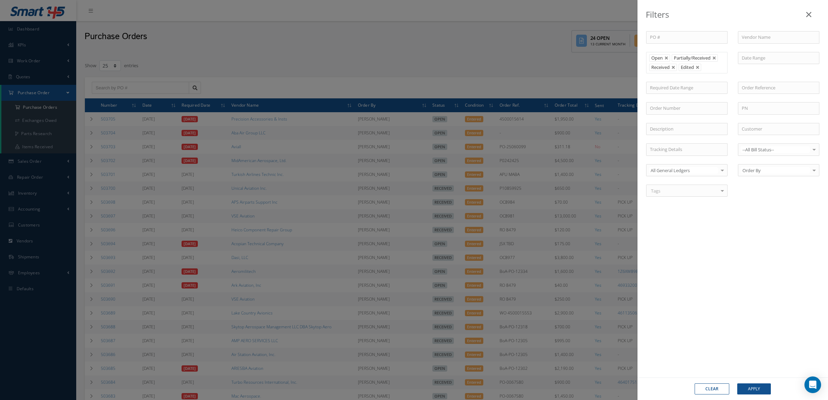
drag, startPoint x: 674, startPoint y: 68, endPoint x: 678, endPoint y: 77, distance: 9.6
click at [674, 68] on link at bounding box center [673, 67] width 4 height 4
click at [750, 388] on button "Apply" at bounding box center [754, 388] width 34 height 11
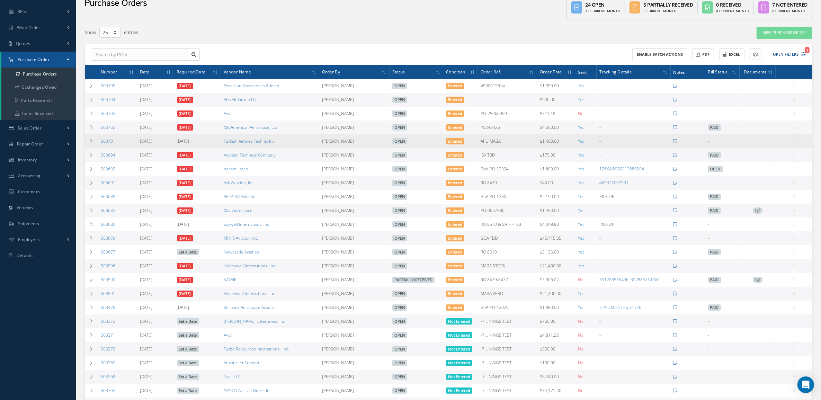
scroll to position [31, 0]
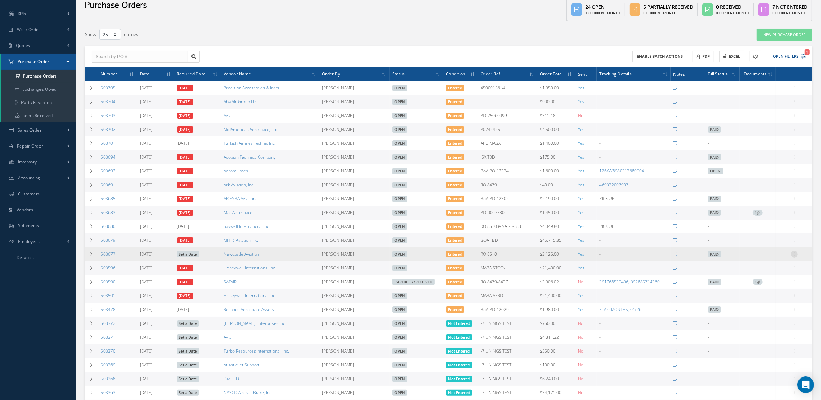
click at [793, 256] on icon at bounding box center [794, 254] width 7 height 6
click at [766, 277] on link "Edit" at bounding box center [762, 276] width 55 height 9
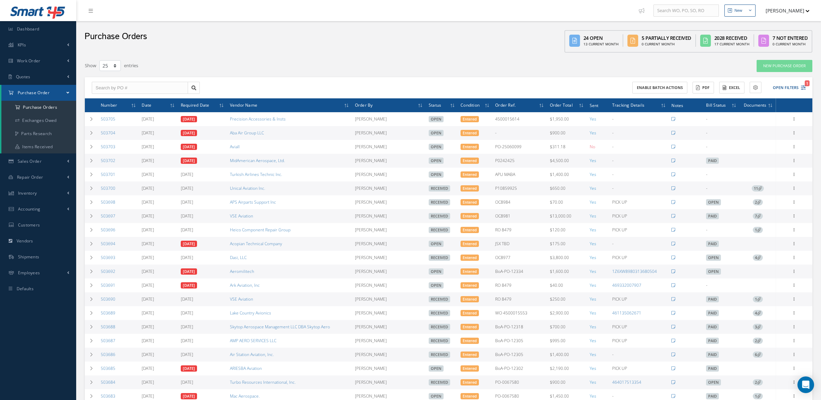
select select "25"
click at [30, 161] on span "Sales Order" at bounding box center [30, 161] width 24 height 6
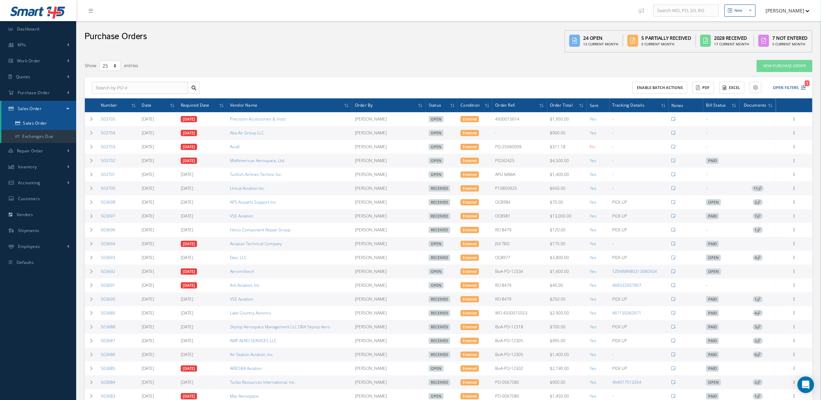
click at [42, 125] on link "Sales Order" at bounding box center [38, 123] width 75 height 13
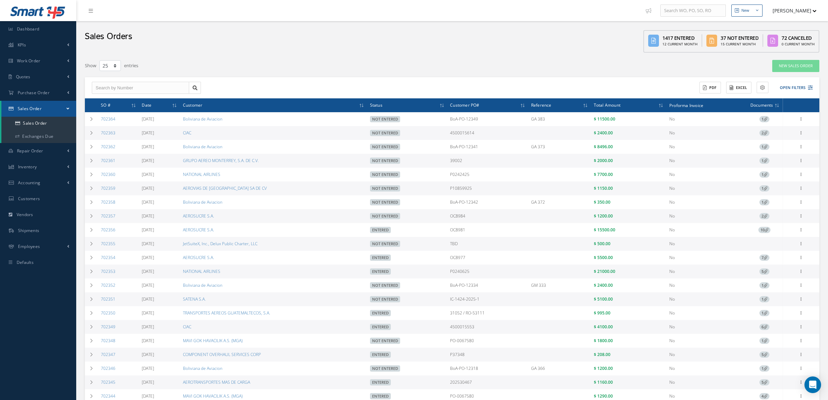
select select "25"
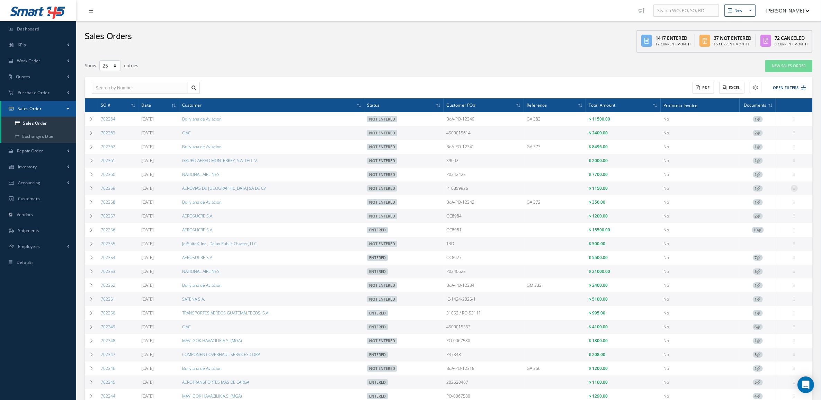
click at [792, 189] on icon at bounding box center [794, 188] width 7 height 6
click at [778, 201] on link "Edit" at bounding box center [762, 201] width 55 height 9
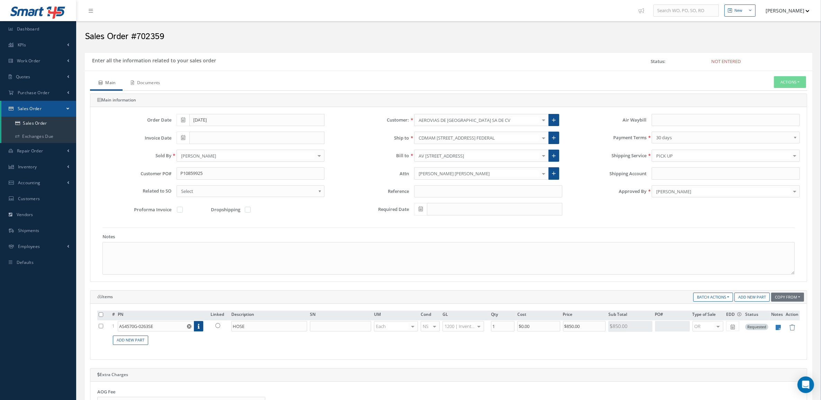
click at [155, 81] on link "Documents" at bounding box center [145, 83] width 45 height 15
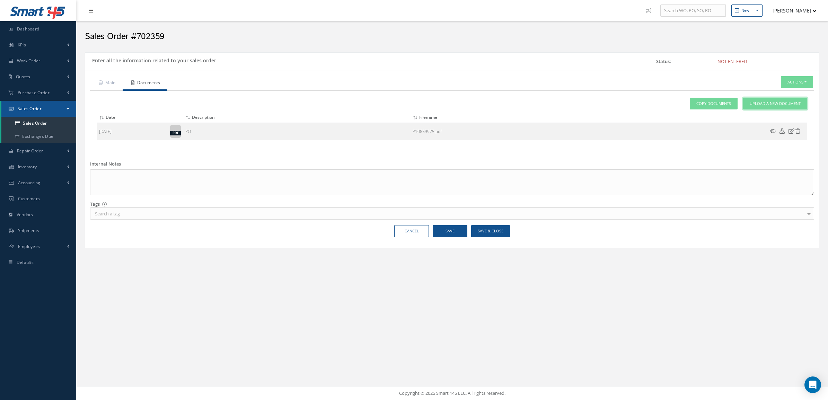
click at [761, 108] on link "Upload a New Document" at bounding box center [775, 104] width 64 height 12
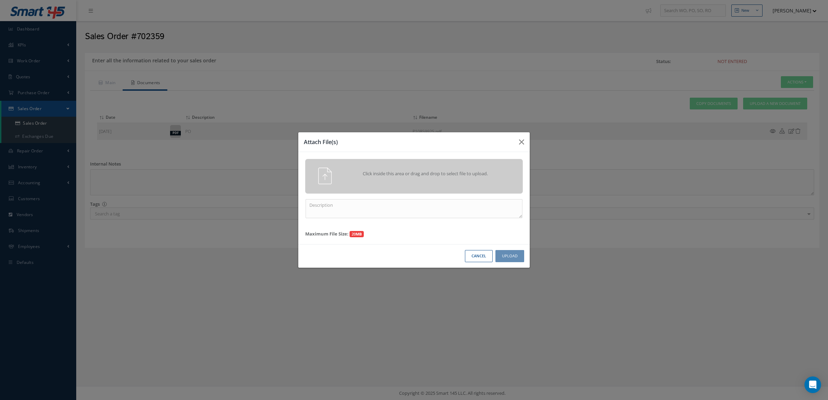
click at [432, 184] on div "Click inside this area or drag and drop to select file to upload." at bounding box center [414, 176] width 228 height 17
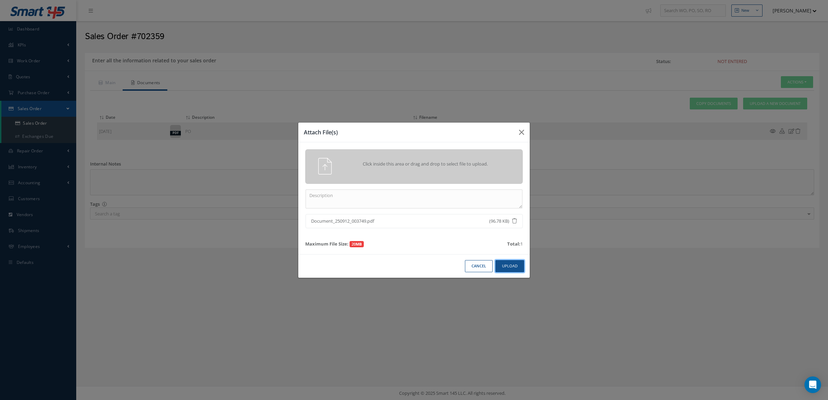
click at [506, 263] on button "Upload" at bounding box center [509, 266] width 29 height 12
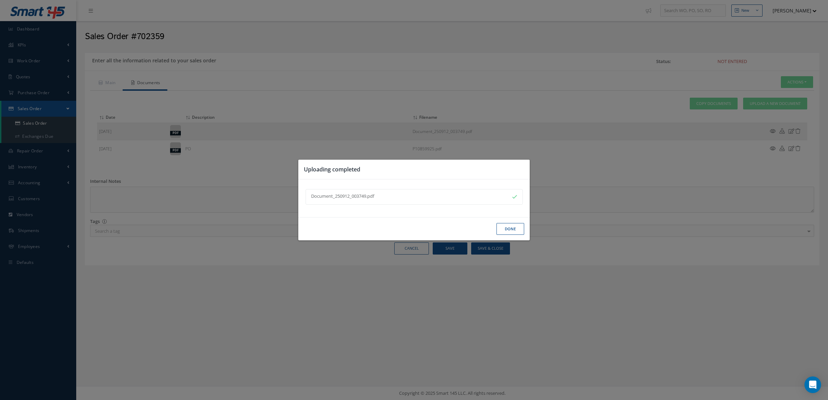
click at [507, 226] on button "Done" at bounding box center [510, 229] width 28 height 12
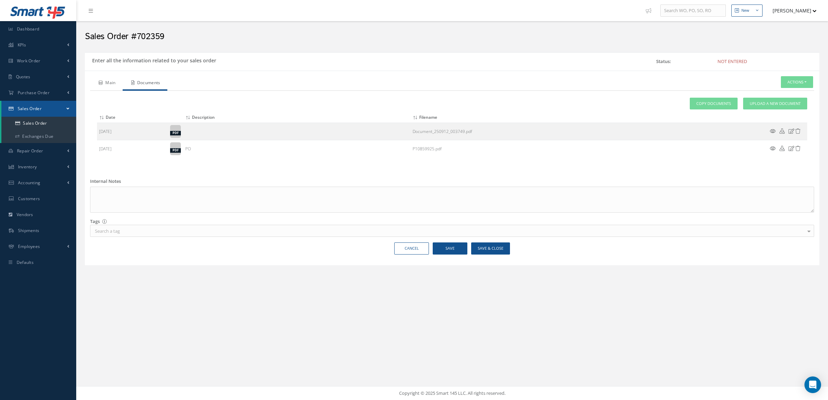
click at [98, 82] on link "Main" at bounding box center [106, 83] width 33 height 15
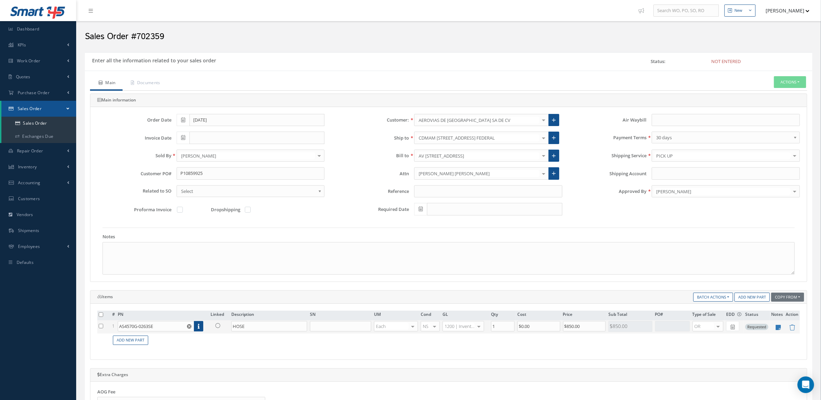
click at [217, 326] on icon at bounding box center [217, 325] width 5 height 5
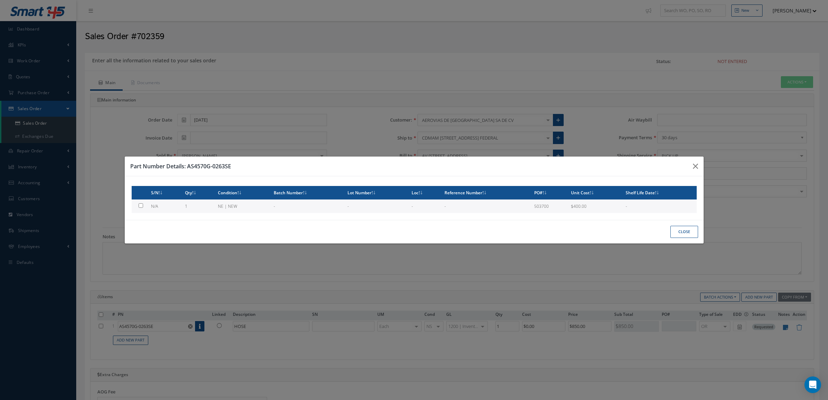
click at [196, 207] on td "1" at bounding box center [198, 206] width 33 height 14
type input "$400"
checkbox input "true"
click at [676, 232] on button "Close" at bounding box center [684, 232] width 28 height 12
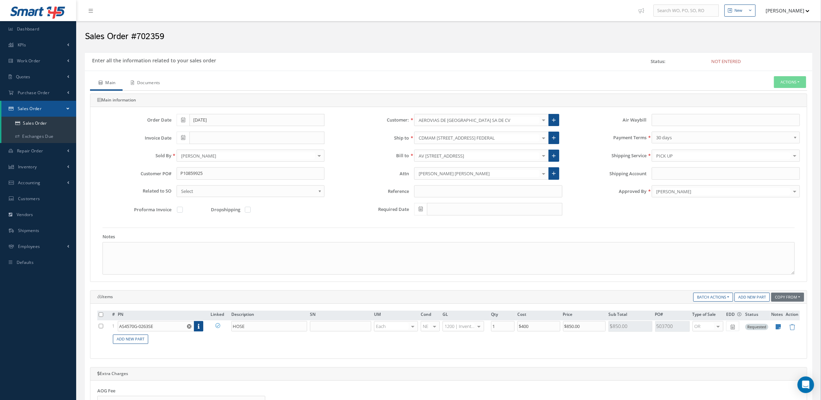
click at [149, 77] on link "Documents" at bounding box center [145, 83] width 45 height 15
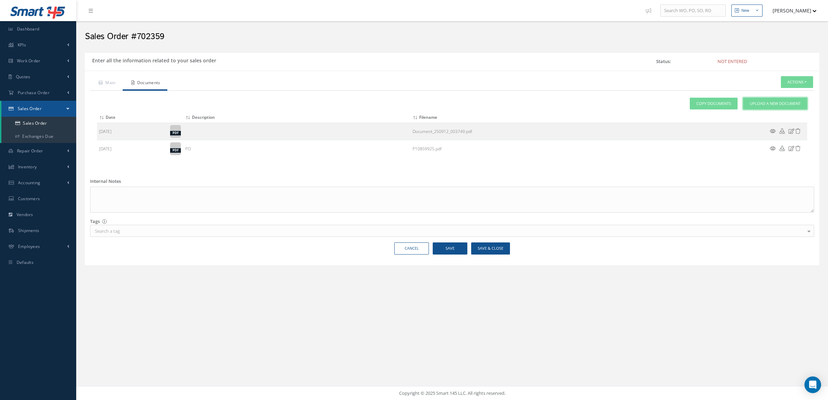
click at [781, 103] on span "Upload a New Document" at bounding box center [774, 104] width 51 height 6
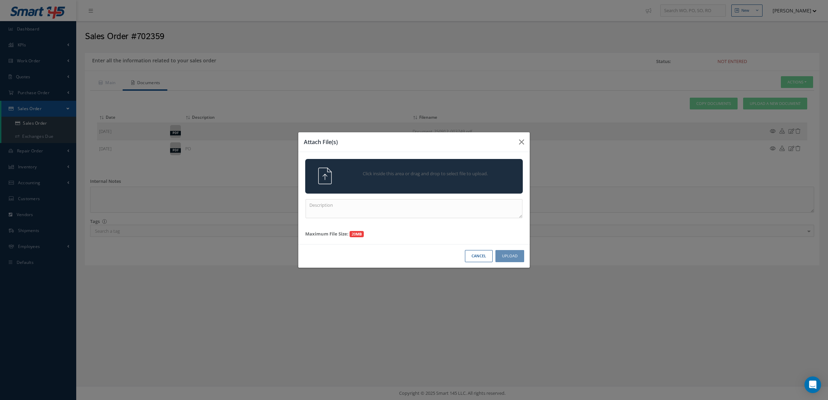
click at [459, 182] on div "Click inside this area or drag and drop to select file to upload." at bounding box center [414, 176] width 228 height 17
click at [449, 168] on div "Click inside this area or drag and drop to select file to upload." at bounding box center [423, 175] width 171 height 14
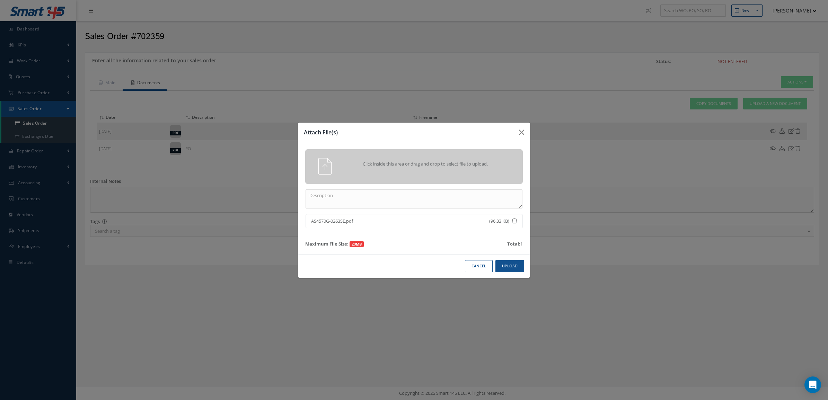
click at [506, 258] on div "Cancel Upload" at bounding box center [413, 266] width 231 height 24
click at [508, 266] on button "Upload" at bounding box center [509, 266] width 29 height 12
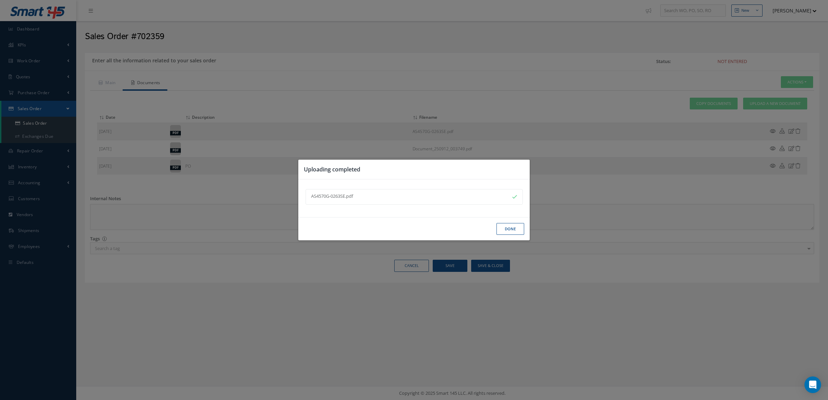
click at [509, 224] on button "Done" at bounding box center [510, 229] width 28 height 12
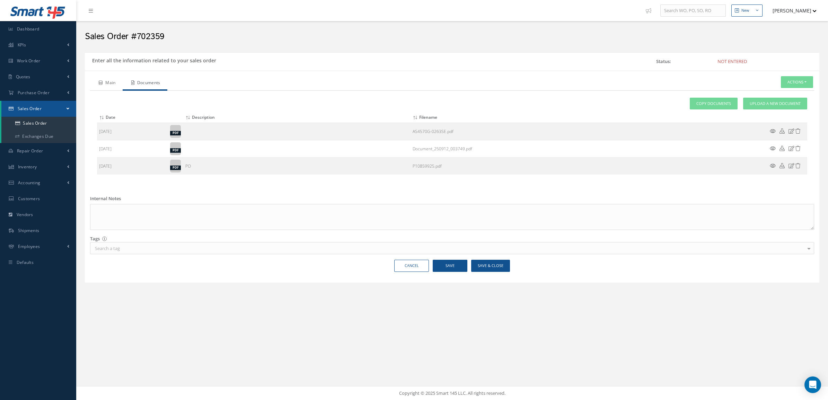
click at [122, 85] on ul "Main Documents Actions Enter/Update Send By Email Documents Cancel Delete Print…" at bounding box center [452, 83] width 724 height 15
click at [122, 85] on link "Main" at bounding box center [106, 83] width 33 height 15
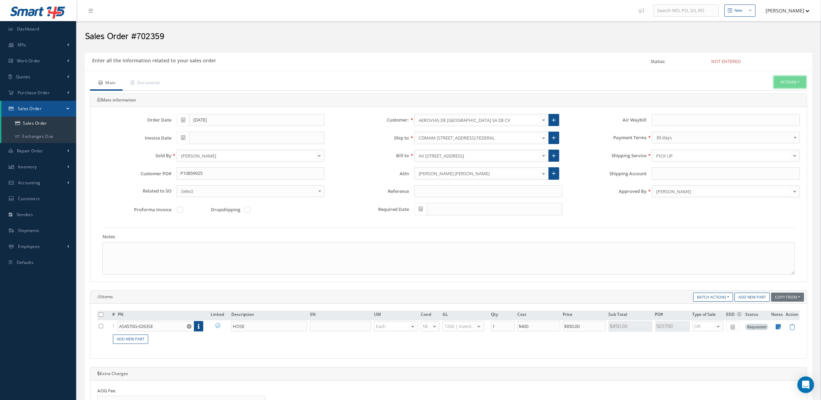
click at [783, 83] on button "Actions" at bounding box center [790, 82] width 32 height 12
click at [773, 92] on link "Enter/Update" at bounding box center [779, 93] width 55 height 9
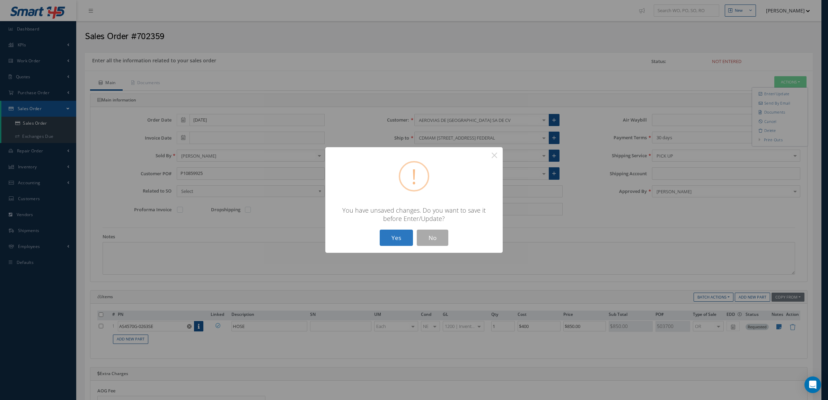
click at [400, 231] on button "Yes" at bounding box center [396, 238] width 33 height 16
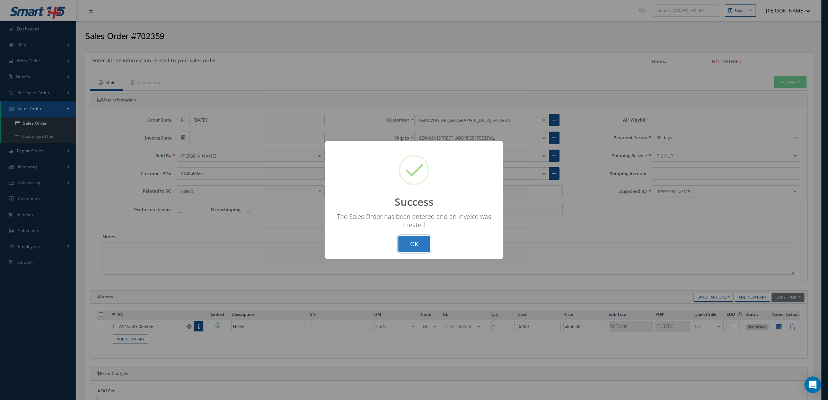
click at [420, 247] on button "OK" at bounding box center [414, 244] width 32 height 16
type input "09/12/2025"
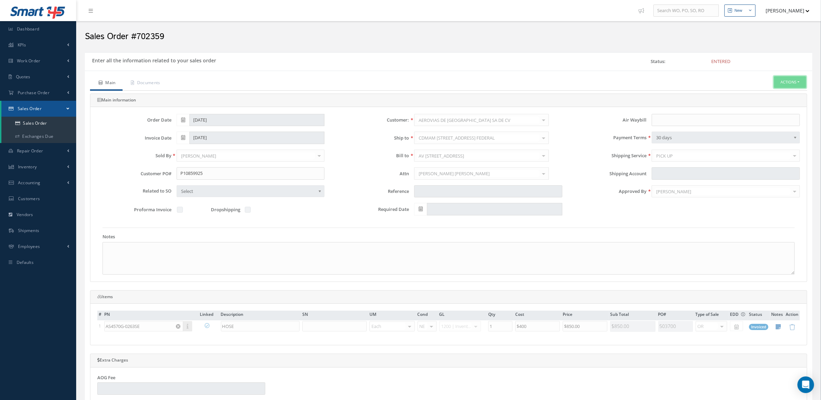
click at [795, 83] on button "Actions" at bounding box center [790, 82] width 32 height 12
click at [732, 247] on link "Multiple Reports" at bounding box center [727, 241] width 53 height 11
checkbox input "true"
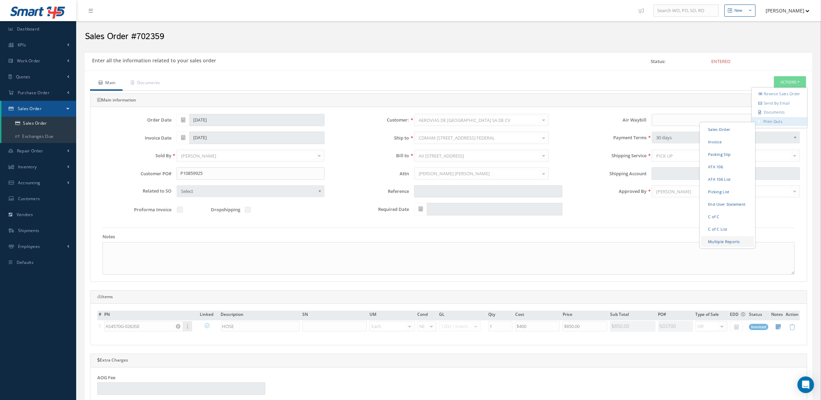
checkbox input "true"
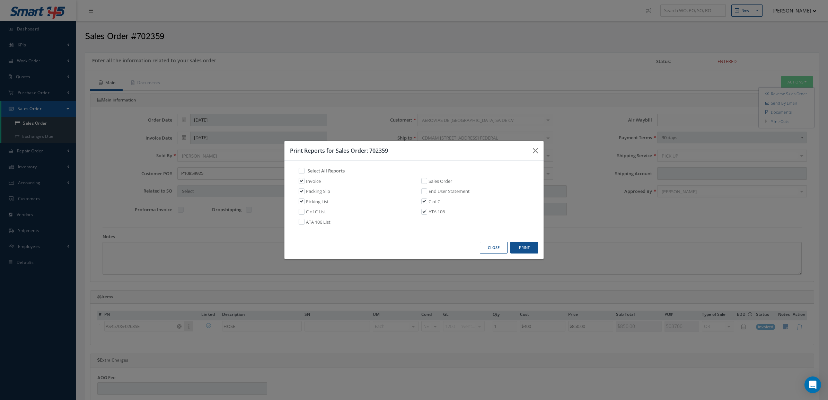
click at [309, 181] on link "Invoice" at bounding box center [313, 181] width 15 height 7
checkbox input "false"
click at [514, 250] on button "Print" at bounding box center [524, 248] width 28 height 12
click at [501, 250] on button "Close" at bounding box center [494, 248] width 28 height 12
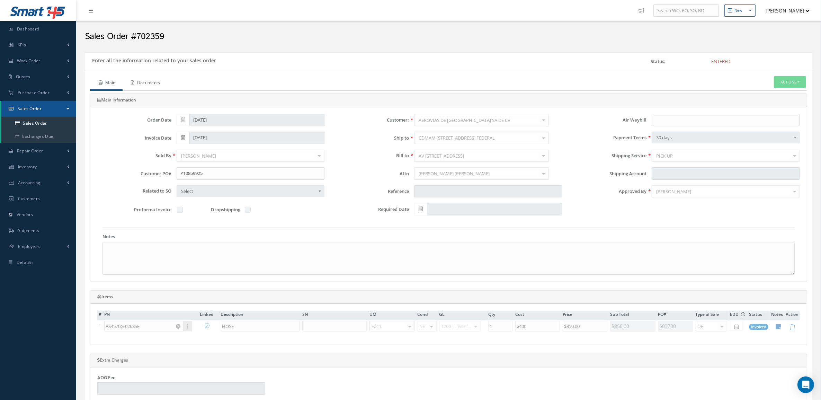
click at [153, 88] on link "Documents" at bounding box center [145, 83] width 45 height 15
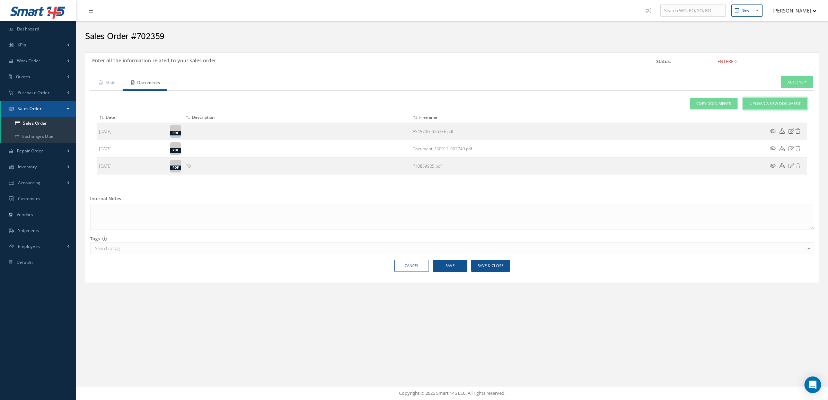
click at [778, 103] on span "Upload a New Document" at bounding box center [774, 104] width 51 height 6
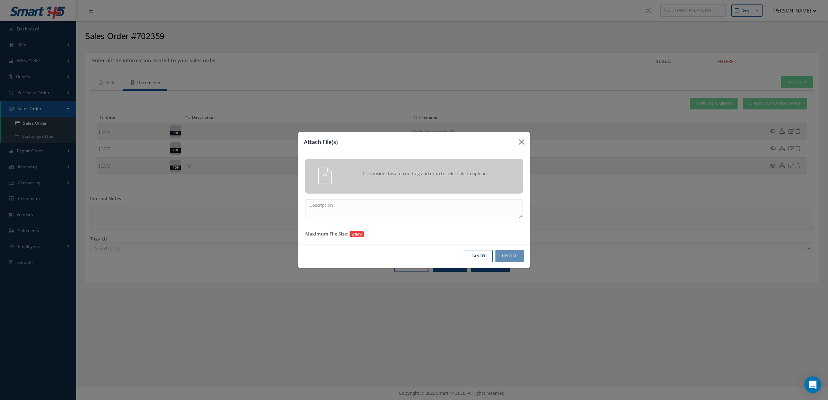
click at [441, 169] on div "Click inside this area or drag and drop to select file to upload." at bounding box center [423, 175] width 171 height 14
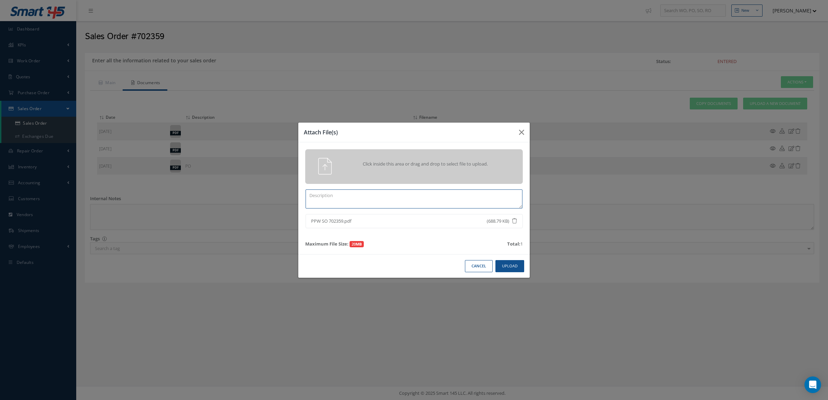
click at [422, 191] on textarea at bounding box center [413, 198] width 217 height 19
drag, startPoint x: 373, startPoint y: 226, endPoint x: 307, endPoint y: 213, distance: 66.6
click at [307, 213] on div "Click inside this area or drag and drop to select file to upload. PPW SO 702359…" at bounding box center [413, 198] width 231 height 112
copy span "PPW SO 702359.pdf"
drag, startPoint x: 307, startPoint y: 213, endPoint x: 397, endPoint y: 198, distance: 90.7
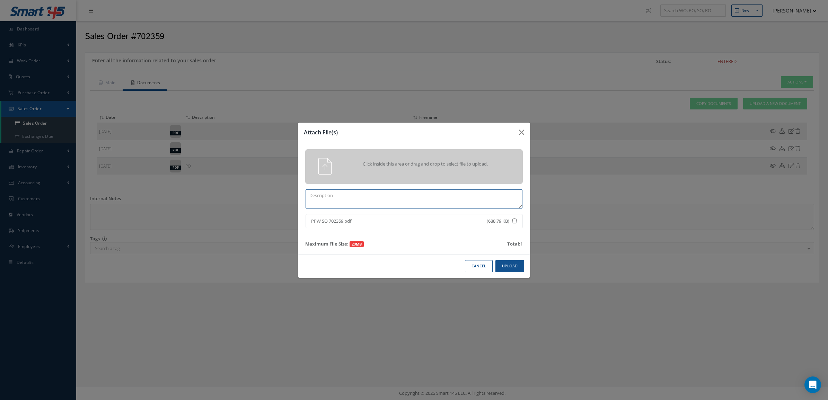
click at [397, 198] on textarea at bounding box center [413, 198] width 217 height 19
paste textarea "PPW SO 702359.pdf"
type textarea "PPW SO 702359"
click at [508, 269] on button "Upload" at bounding box center [509, 266] width 29 height 12
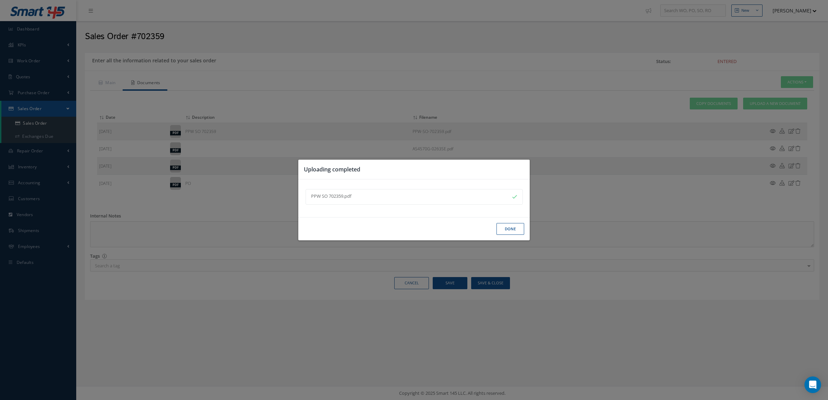
click at [501, 230] on button "Done" at bounding box center [510, 229] width 28 height 12
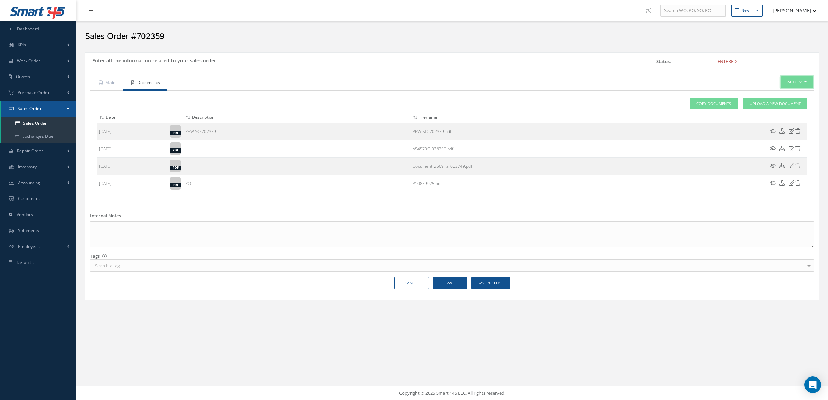
click at [790, 82] on button "Actions" at bounding box center [796, 82] width 32 height 12
click at [731, 147] on link "Invoice" at bounding box center [734, 141] width 53 height 11
click at [105, 87] on link "Main" at bounding box center [106, 83] width 33 height 15
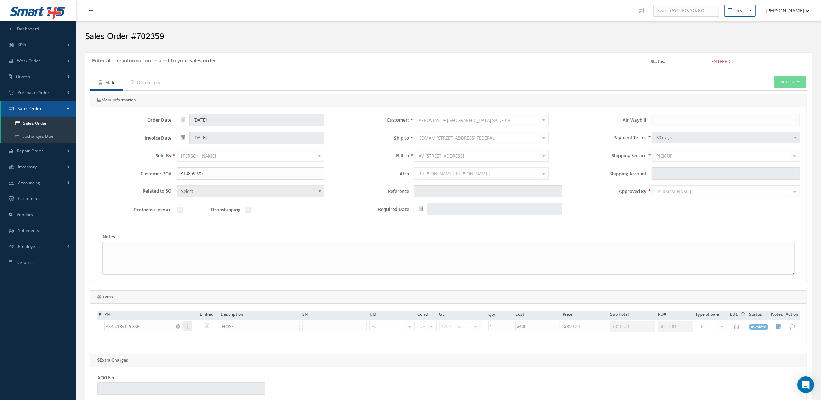
click at [106, 83] on link "Main" at bounding box center [106, 83] width 33 height 15
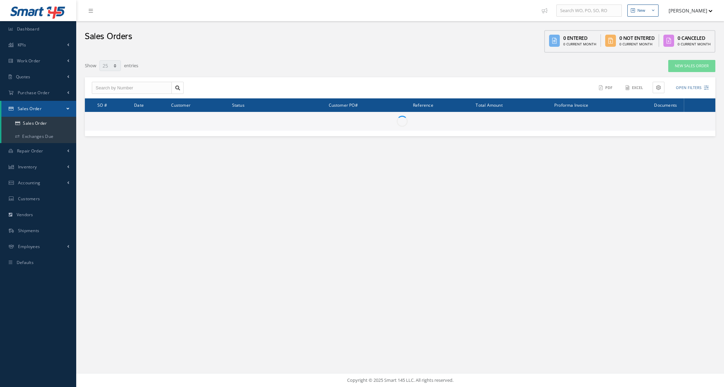
select select "25"
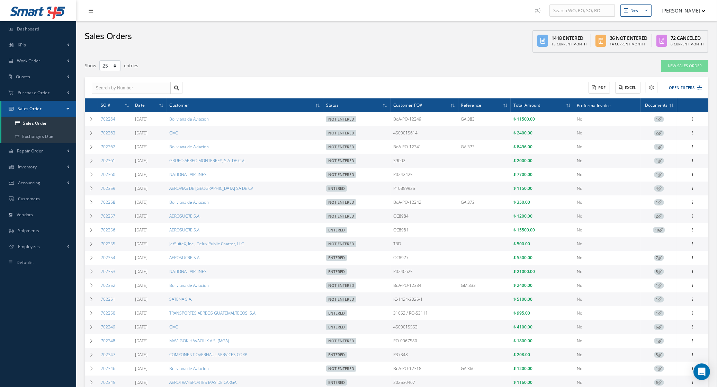
drag, startPoint x: 253, startPoint y: 188, endPoint x: 168, endPoint y: 189, distance: 85.2
click at [168, 189] on tr "702359 [DATE] AEROVIAS DE [GEOGRAPHIC_DATA] SA DE CV Entered P10859925 $ 1150.0…" at bounding box center [397, 188] width 624 height 14
copy tr "AEROVIAS DE [GEOGRAPHIC_DATA] SA DE CV"
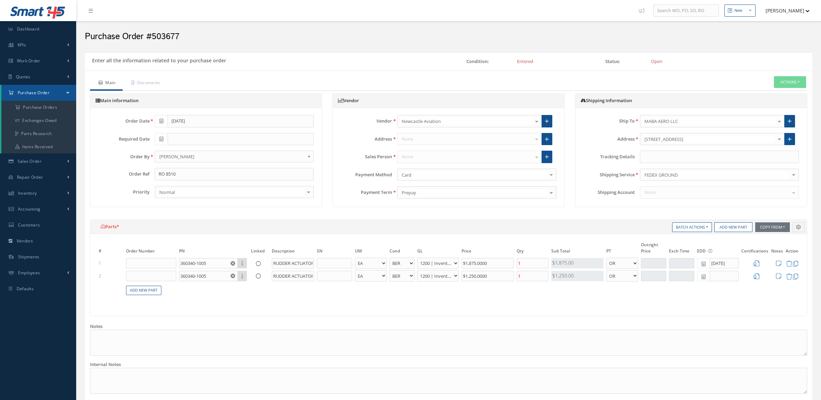
select select "10"
select select "6"
select select "1"
select select "10"
select select "6"
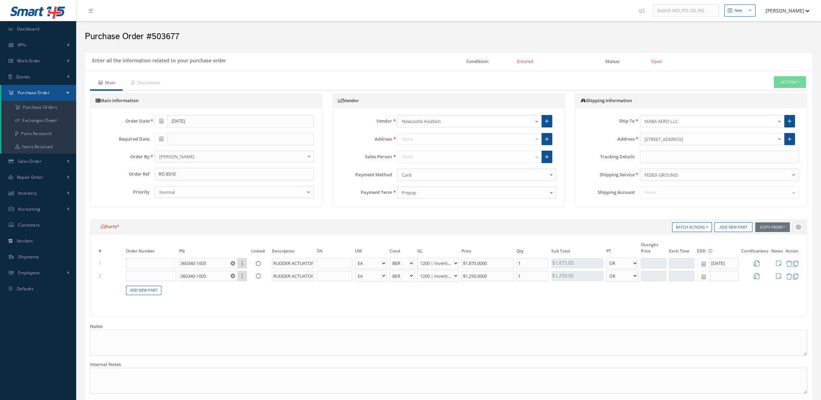
select select "1"
click at [674, 157] on input "text" at bounding box center [719, 157] width 159 height 12
paste input "884202058086"
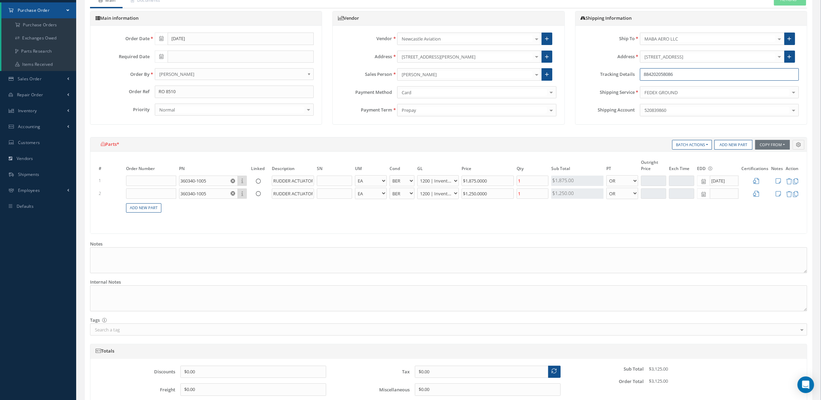
scroll to position [145, 0]
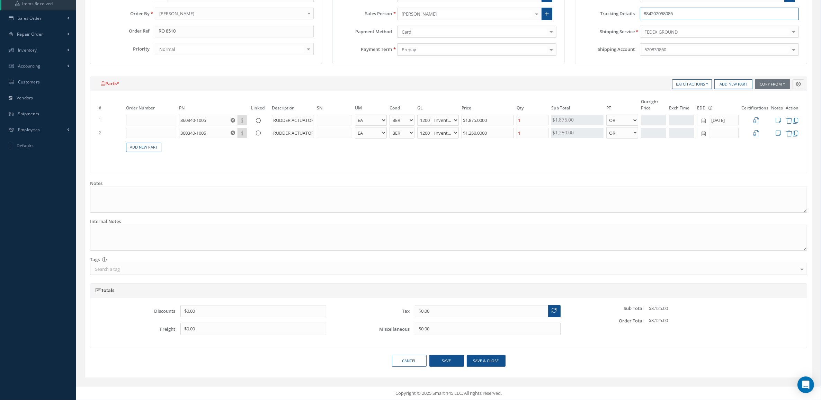
type input "884202058086"
click at [484, 357] on button "Save & close" at bounding box center [486, 361] width 39 height 12
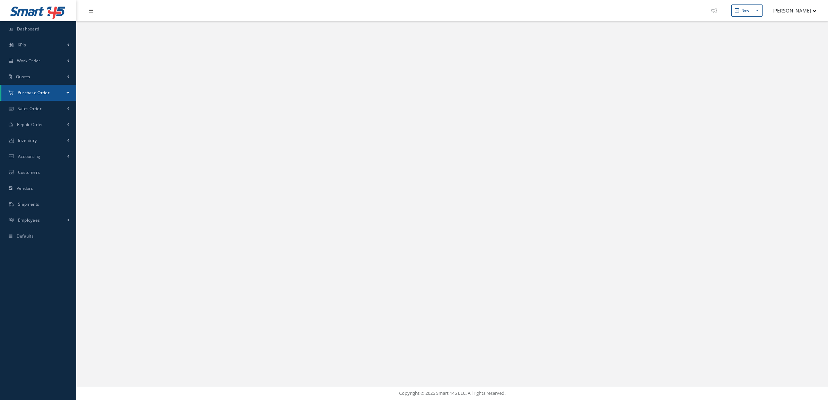
select select "25"
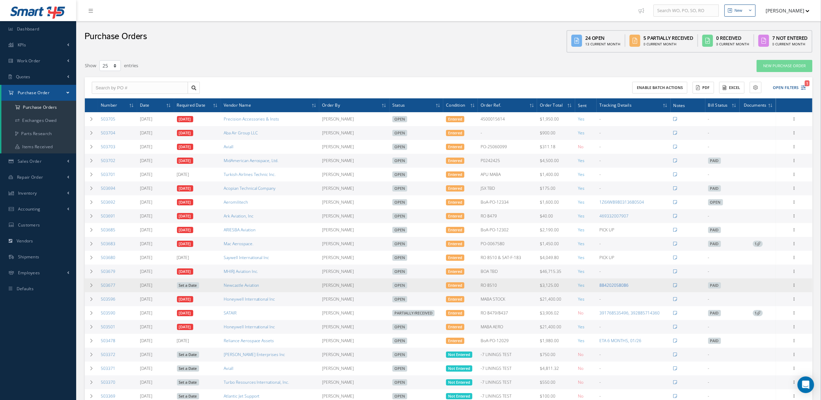
click at [610, 288] on link "884202058086" at bounding box center [613, 285] width 29 height 6
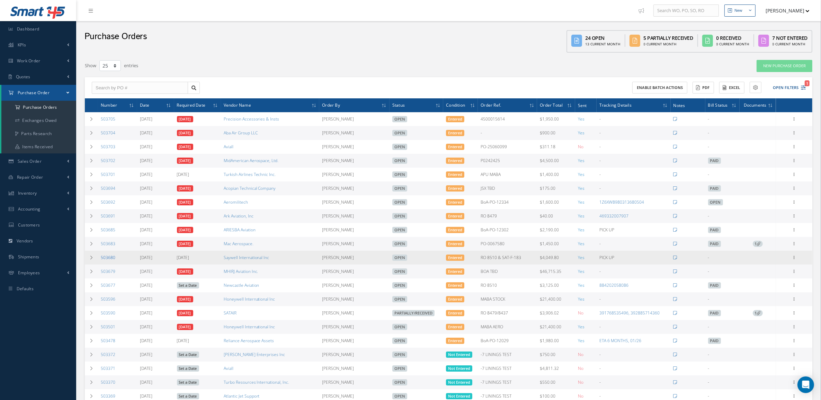
click at [110, 260] on link "503680" at bounding box center [108, 258] width 15 height 6
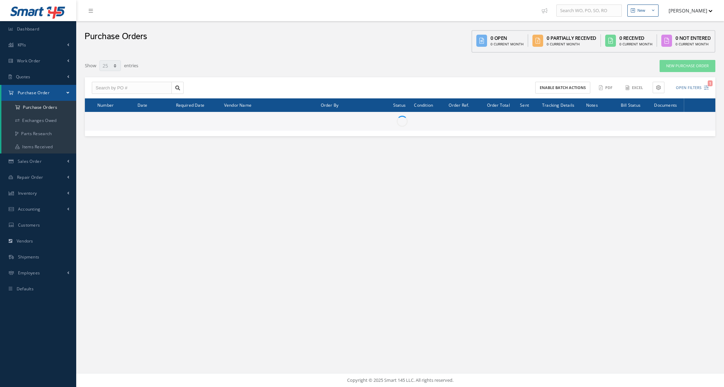
select select "25"
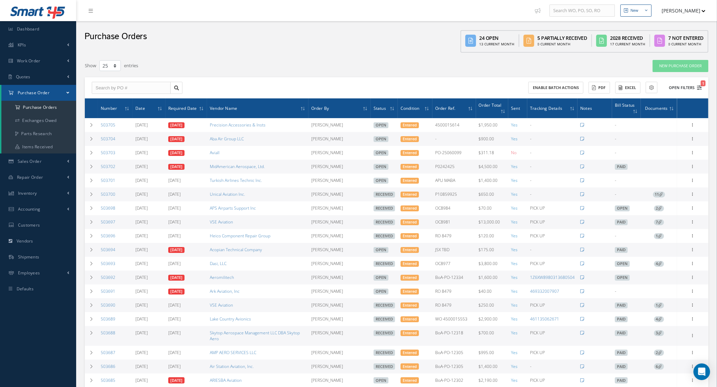
click at [676, 90] on button "Open Filters 1" at bounding box center [682, 87] width 39 height 11
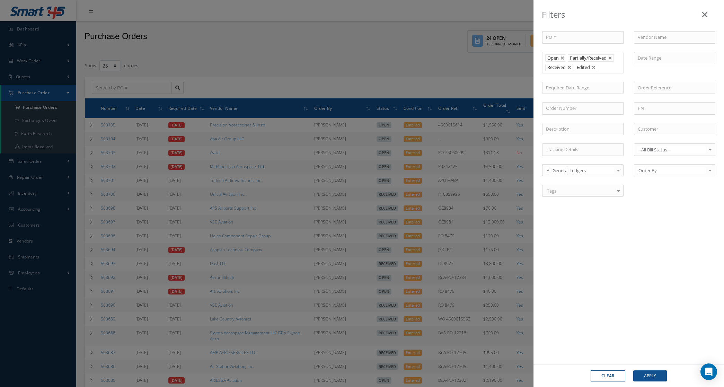
click at [572, 67] on li "Received" at bounding box center [559, 67] width 28 height 7
click at [571, 67] on link at bounding box center [569, 67] width 4 height 4
click at [641, 376] on button "Apply" at bounding box center [650, 375] width 34 height 11
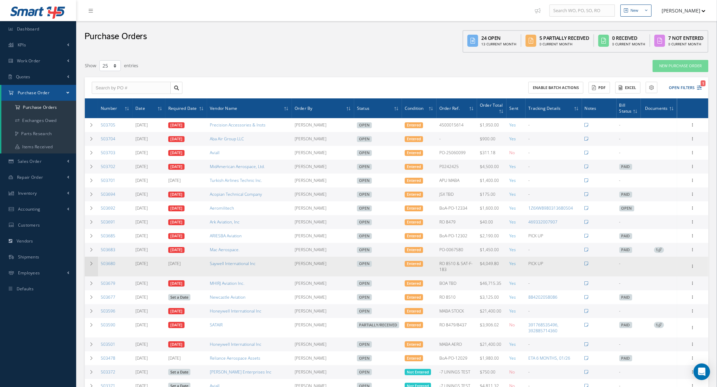
click at [92, 270] on td at bounding box center [91, 266] width 13 height 19
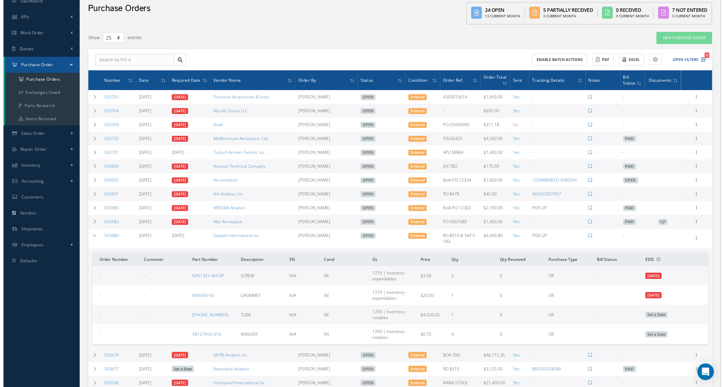
scroll to position [43, 0]
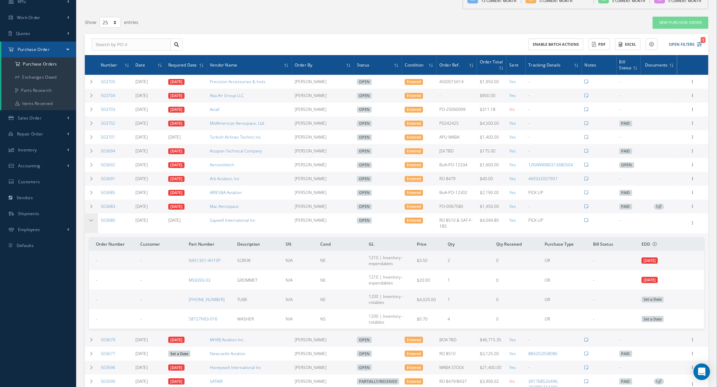
click at [95, 223] on td at bounding box center [91, 222] width 13 height 19
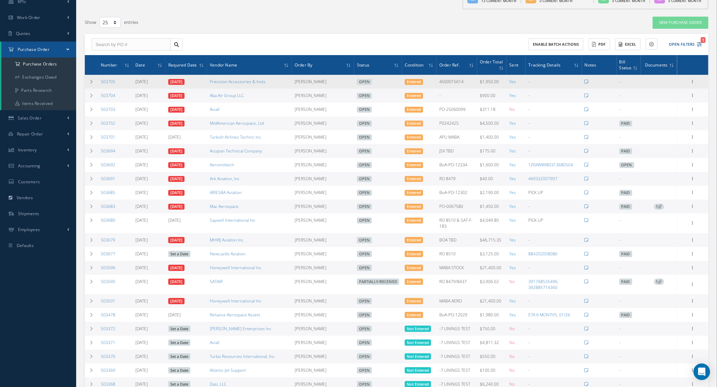
drag, startPoint x: 276, startPoint y: 82, endPoint x: 200, endPoint y: 86, distance: 75.6
click at [200, 86] on tr "503705 09/11/2025 09/11/2025 Precision Accessories & Insts Candy Augustyniak Op…" at bounding box center [397, 82] width 624 height 14
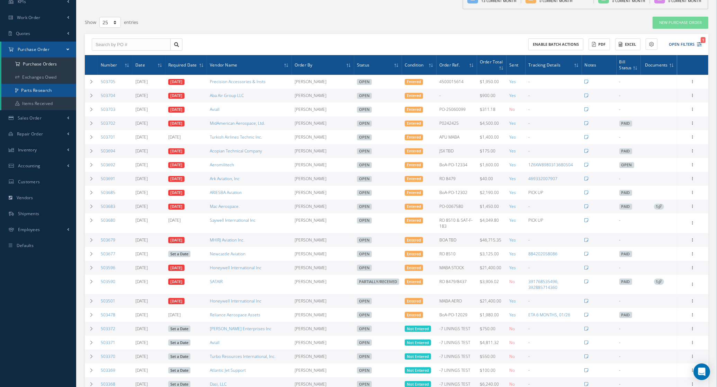
copy tr "Precision Accessories & Insts"
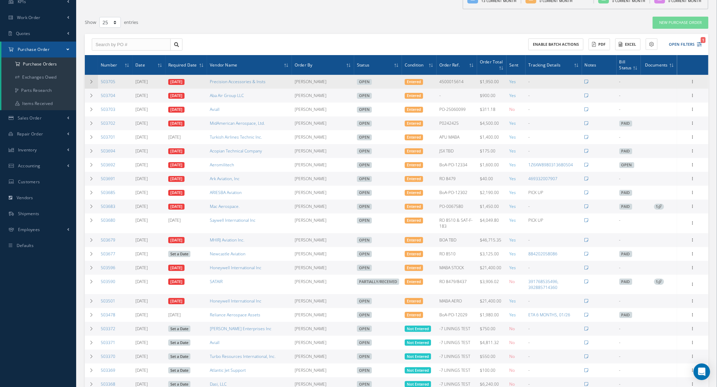
drag, startPoint x: 117, startPoint y: 83, endPoint x: 93, endPoint y: 87, distance: 23.5
click at [93, 87] on tr "503705 09/11/2025 09/11/2025 Precision Accessories & Insts Candy Augustyniak Op…" at bounding box center [397, 82] width 624 height 14
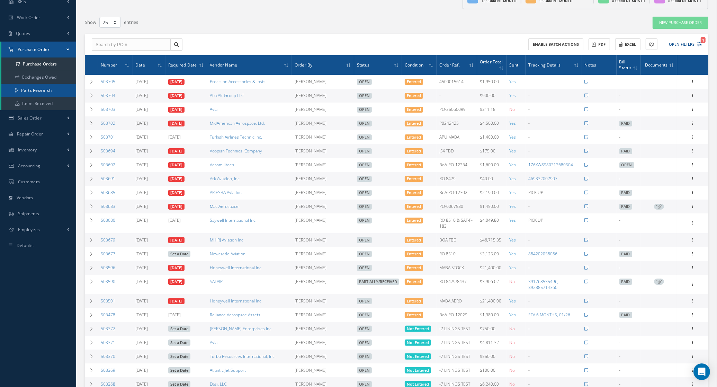
copy tr "503705"
click at [692, 42] on button "Open Filters 1" at bounding box center [682, 44] width 39 height 11
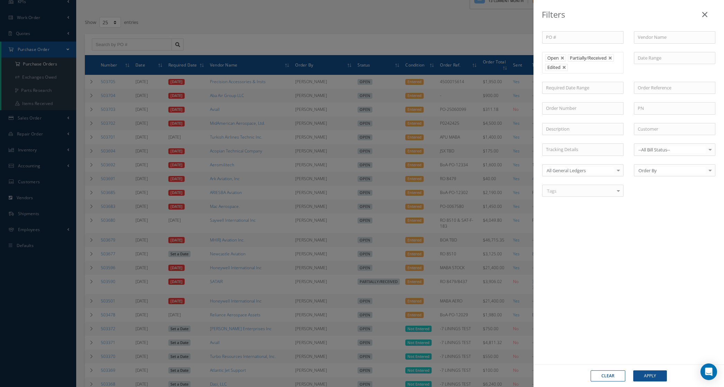
click at [606, 373] on button "Clear" at bounding box center [607, 375] width 35 height 11
type input "All Status"
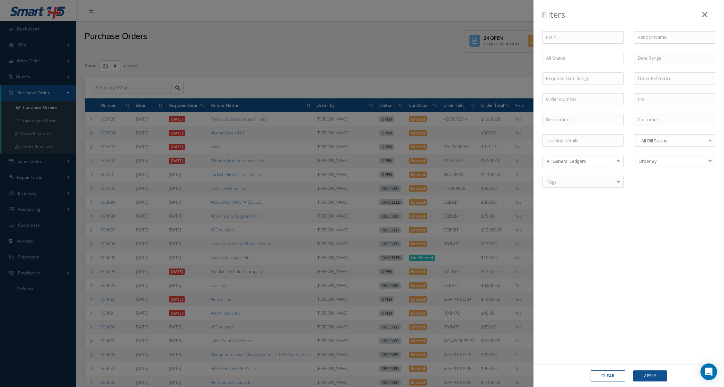
click at [217, 46] on div "Filters PO # Vendor Name Open Partially/Received Received Canceled Edited All S…" at bounding box center [362, 193] width 724 height 387
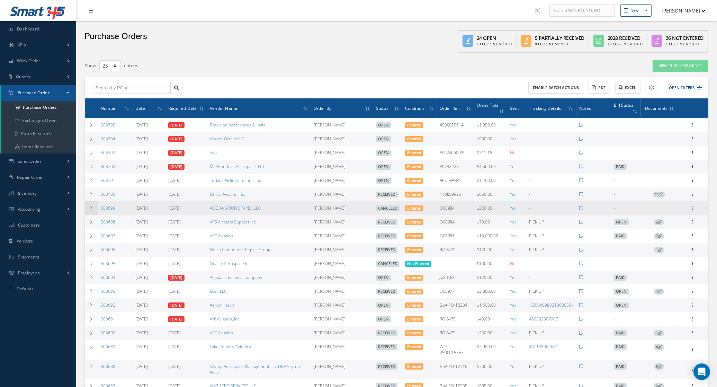
click at [89, 213] on td at bounding box center [91, 208] width 13 height 14
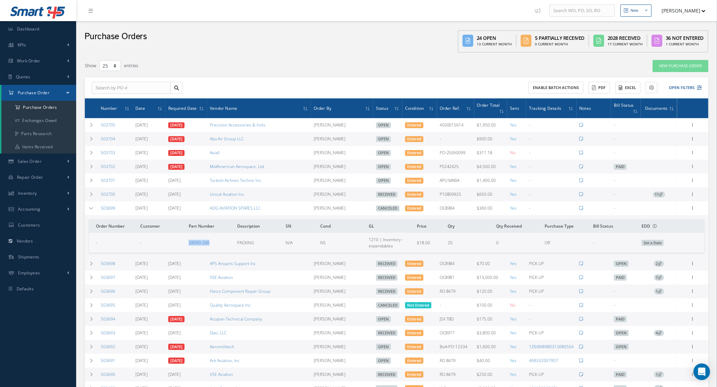
drag, startPoint x: 174, startPoint y: 244, endPoint x: 222, endPoint y: 245, distance: 48.1
click at [222, 245] on tr "- - S8990-266 PACKING N/A NS 1210 | Inventory - expendables $18.00 20 0 OR - Se…" at bounding box center [396, 242] width 615 height 19
copy tr "S8990-266"
click at [678, 84] on button "Open Filters" at bounding box center [682, 87] width 39 height 11
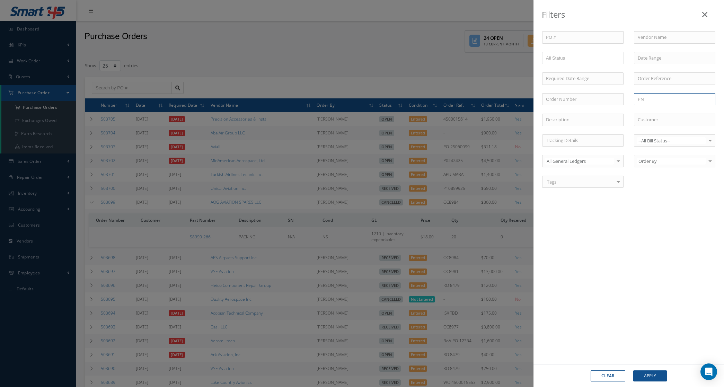
click at [641, 100] on input "text" at bounding box center [674, 99] width 81 height 12
paste input "S8990-266"
type input "S8990-266"
click at [650, 375] on button "Apply" at bounding box center [650, 375] width 34 height 11
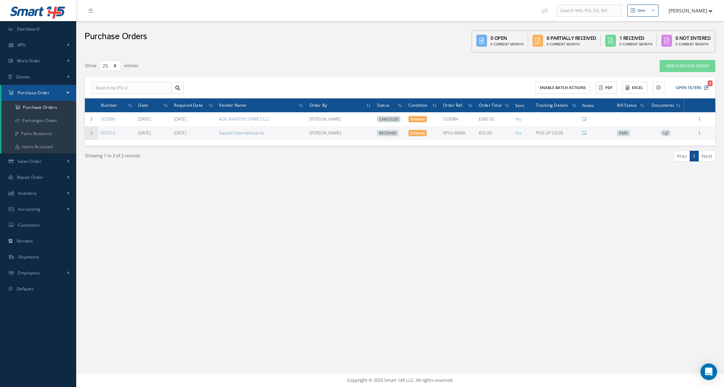
click at [92, 134] on icon at bounding box center [91, 133] width 5 height 4
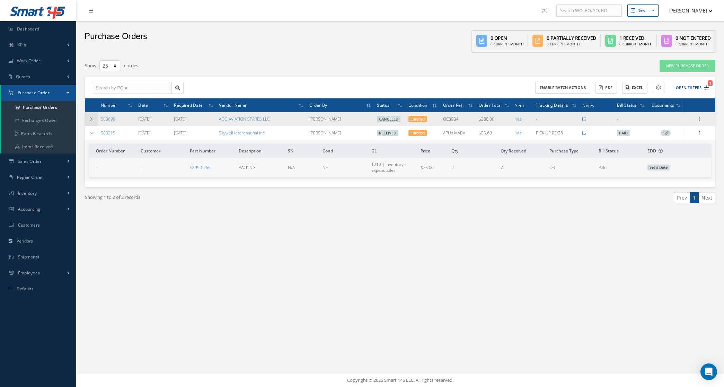
click at [91, 118] on icon at bounding box center [91, 119] width 5 height 4
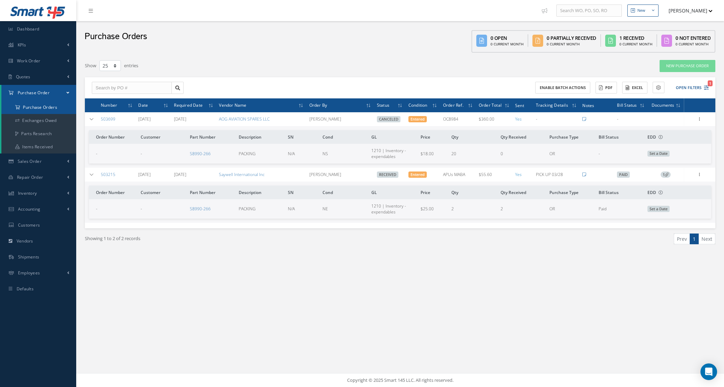
click at [43, 112] on a=1&status_id=2&status_id=3&status_id=5&collapsedFilters"] "Purchase Orders" at bounding box center [38, 107] width 75 height 13
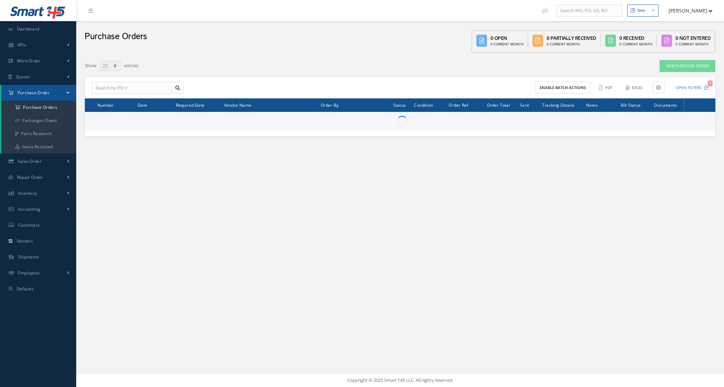
select select "25"
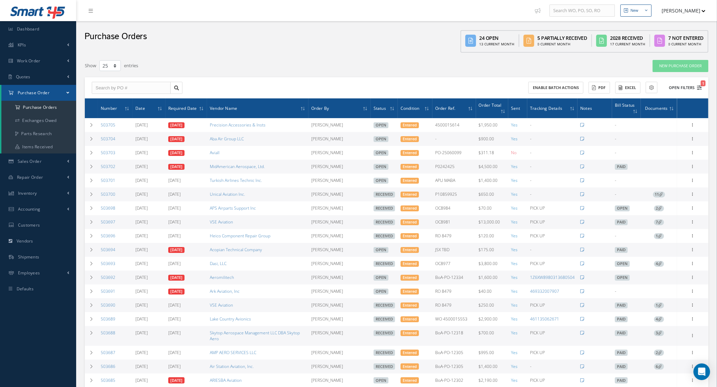
click at [685, 88] on button "Open Filters 1" at bounding box center [682, 87] width 39 height 11
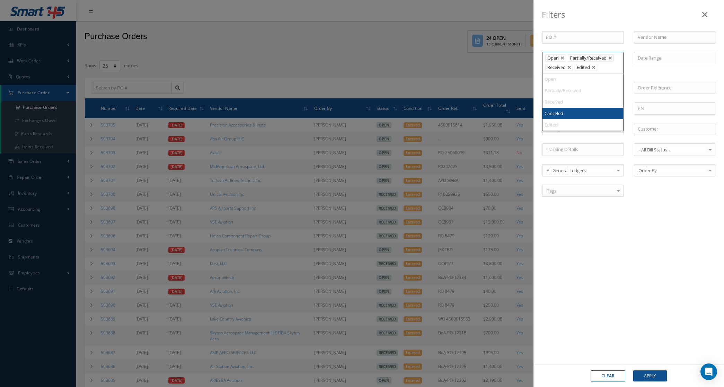
click at [574, 69] on ul "Open Partially/Received Received Edited" at bounding box center [582, 62] width 81 height 21
click at [568, 70] on link at bounding box center [569, 67] width 4 height 4
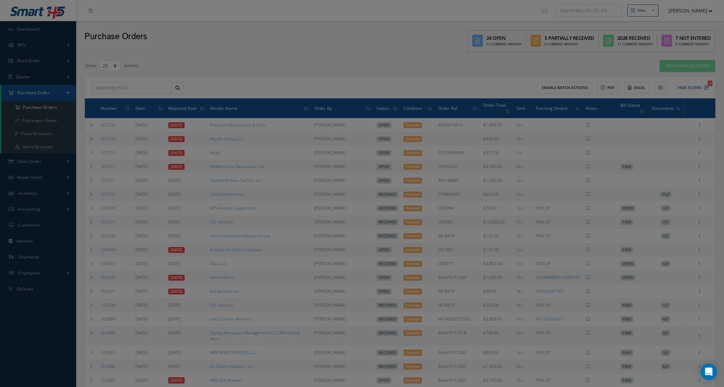
click at [442, 70] on div "Filters PO # Vendor Name Open Partially/Received Received Canceled Edited Open …" at bounding box center [362, 193] width 724 height 387
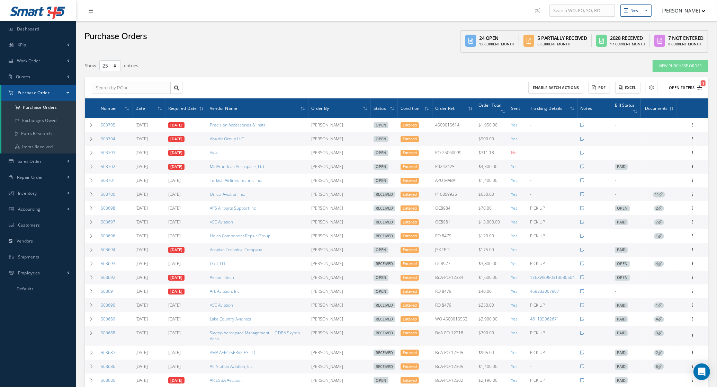
click at [686, 91] on button "Open Filters 1" at bounding box center [682, 87] width 39 height 11
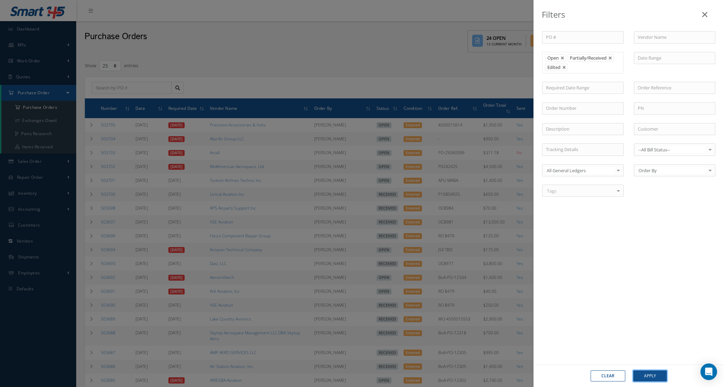
click at [660, 373] on button "Apply" at bounding box center [650, 375] width 34 height 11
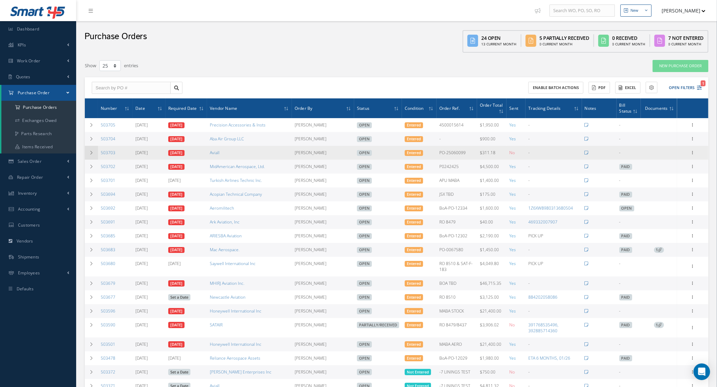
drag, startPoint x: 122, startPoint y: 155, endPoint x: 95, endPoint y: 156, distance: 27.7
click at [95, 156] on tr "503703 [DATE] [DATE] Aviall [PERSON_NAME] Open Entered PO-25060099 $311.18 No -…" at bounding box center [397, 153] width 624 height 14
copy tr "503703"
click at [694, 153] on icon at bounding box center [692, 152] width 7 height 6
click at [663, 177] on link "Edit" at bounding box center [661, 175] width 55 height 9
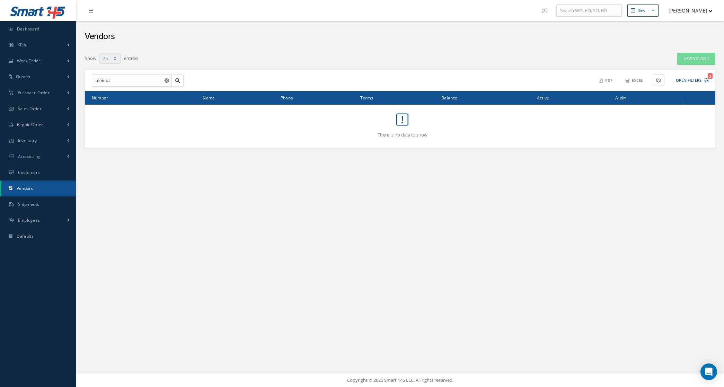
select select "25"
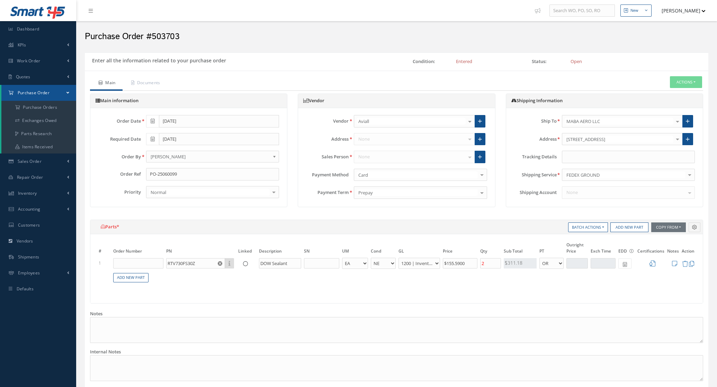
select select "5"
select select "6"
select select "1"
click at [577, 153] on input "text" at bounding box center [628, 157] width 133 height 12
paste input "393123502911"
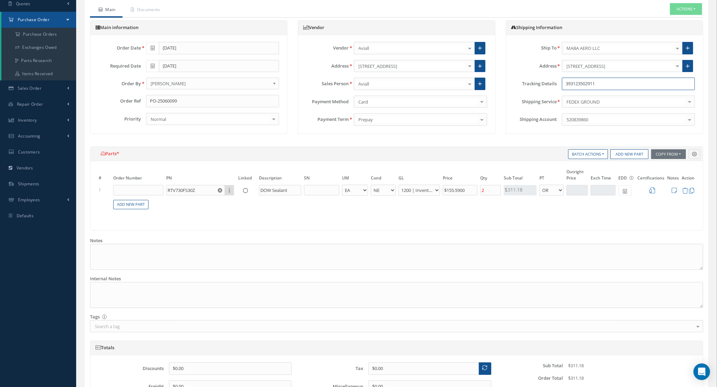
scroll to position [145, 0]
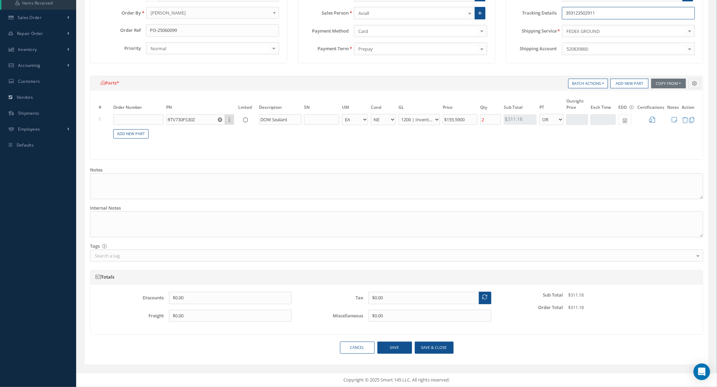
type input "393123502911"
click at [437, 346] on button "Save & close" at bounding box center [434, 347] width 39 height 12
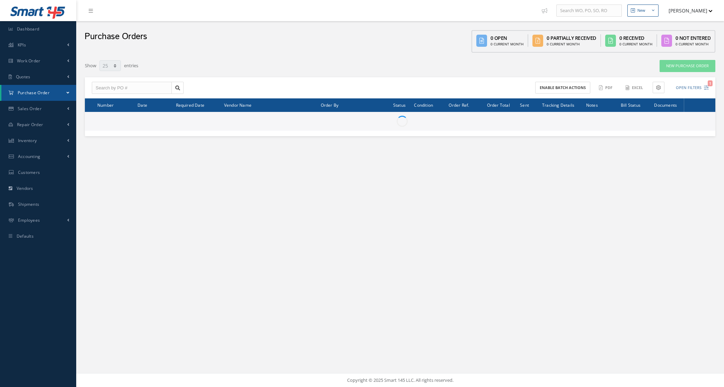
select select "25"
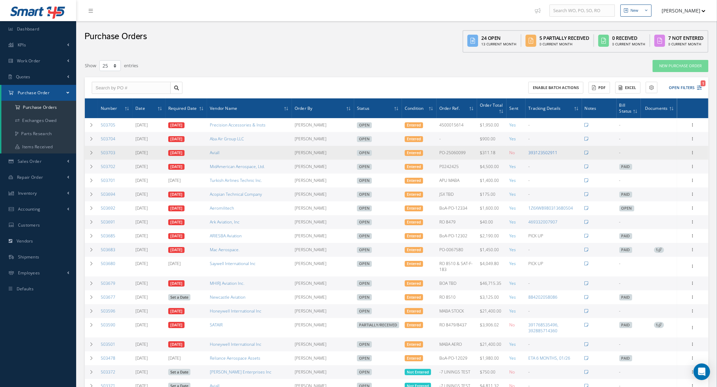
click at [544, 154] on link "393123502911" at bounding box center [542, 153] width 29 height 6
click at [89, 155] on td at bounding box center [91, 153] width 13 height 14
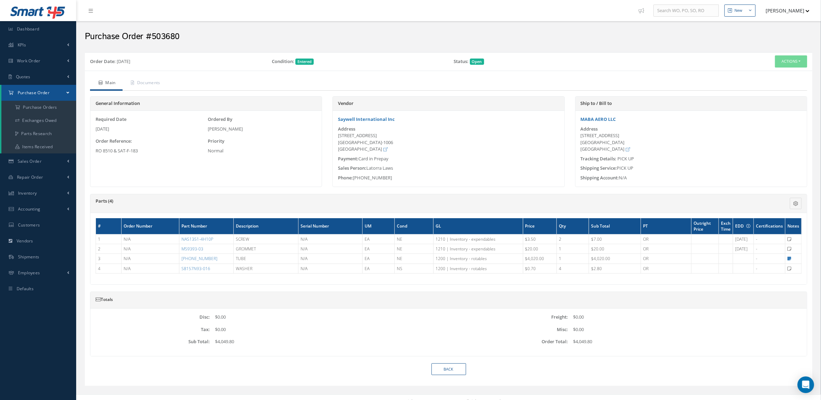
drag, startPoint x: 339, startPoint y: 136, endPoint x: 366, endPoint y: 151, distance: 30.4
click at [366, 151] on div "[STREET_ADDRESS]" at bounding box center [448, 142] width 221 height 20
copy div "[STREET_ADDRESS]"
click at [34, 160] on span "Sales Order" at bounding box center [30, 161] width 24 height 6
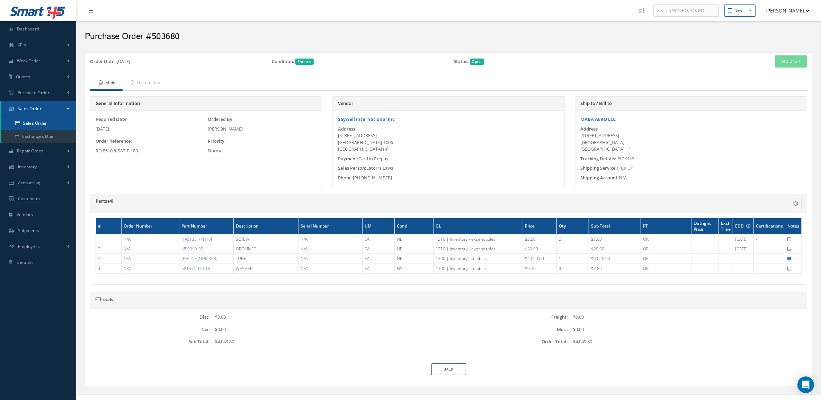
click at [36, 122] on link "Sales Order" at bounding box center [38, 123] width 75 height 13
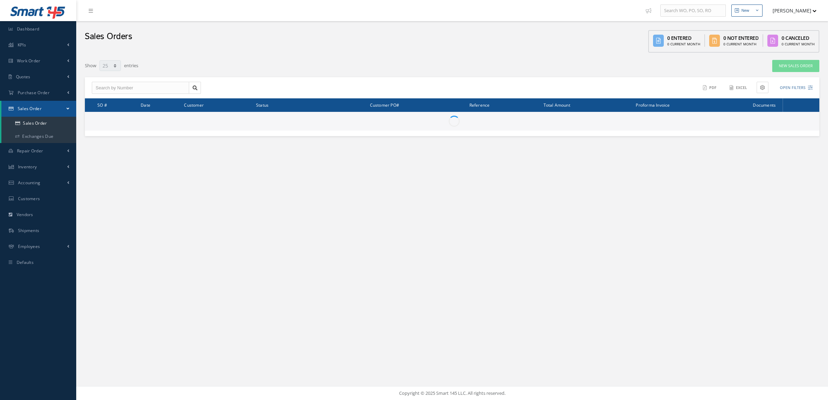
select select "25"
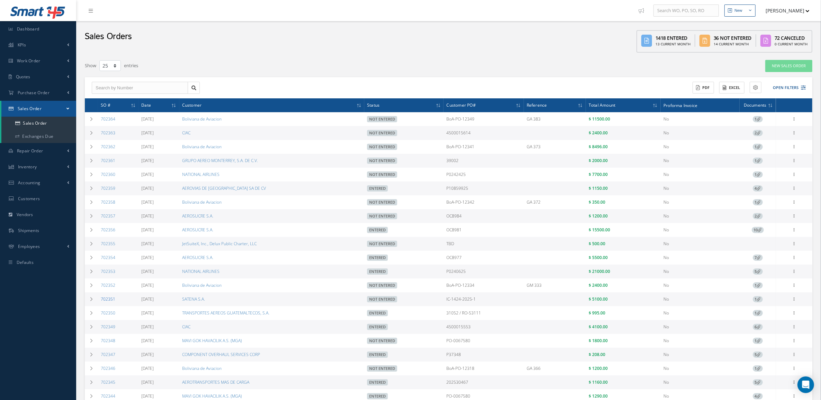
click at [114, 300] on link "702351" at bounding box center [108, 299] width 15 height 6
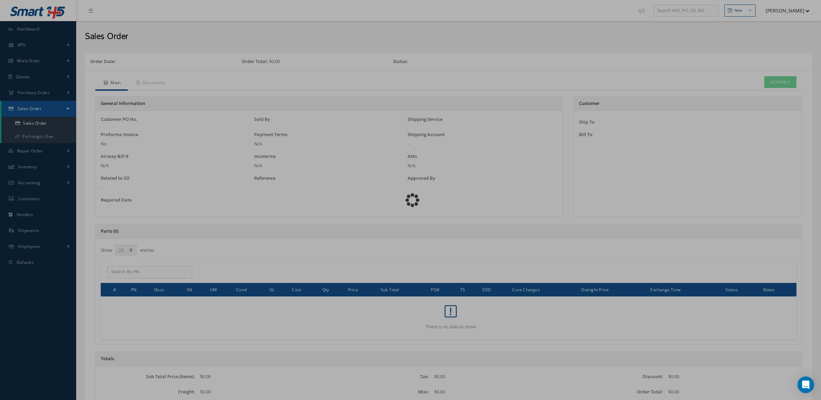
select select "25"
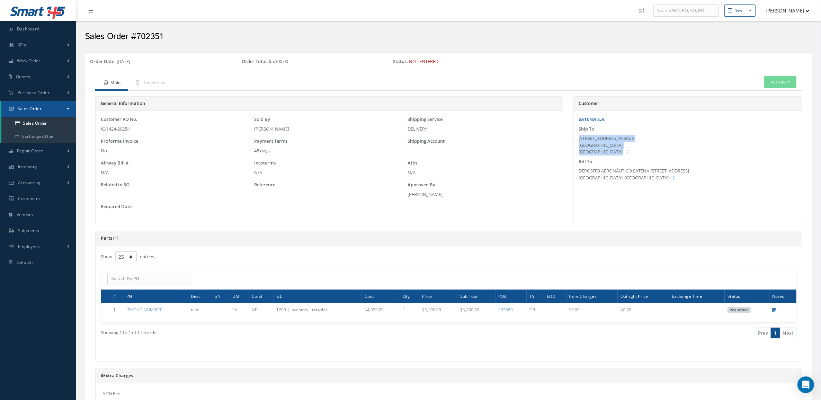
drag, startPoint x: 580, startPoint y: 139, endPoint x: 607, endPoint y: 151, distance: 29.7
click at [607, 151] on div "[STREET_ADDRESS] [GEOGRAPHIC_DATA]" at bounding box center [687, 145] width 217 height 20
copy div "[STREET_ADDRESS] [GEOGRAPHIC_DATA]"
